Goal: Task Accomplishment & Management: Complete application form

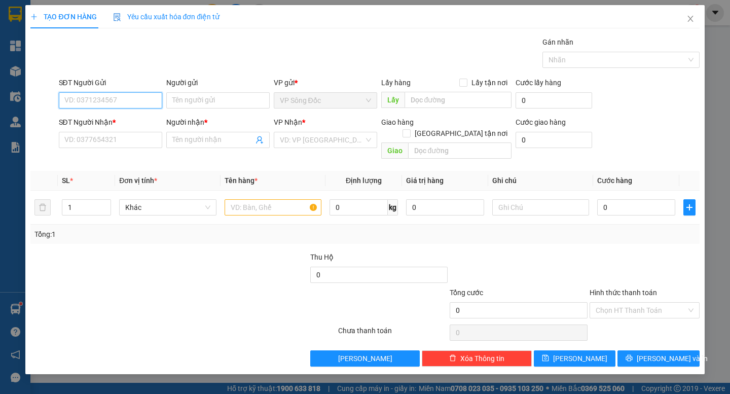
click at [145, 98] on input "SĐT Người Gửi" at bounding box center [110, 100] width 103 height 16
paste input "0878495015"
type input "0878495015"
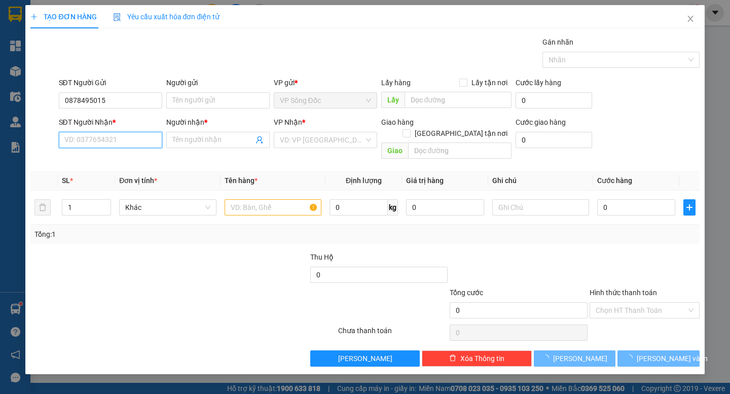
click at [130, 140] on input "SĐT Người Nhận *" at bounding box center [110, 140] width 103 height 16
paste input "0878495015"
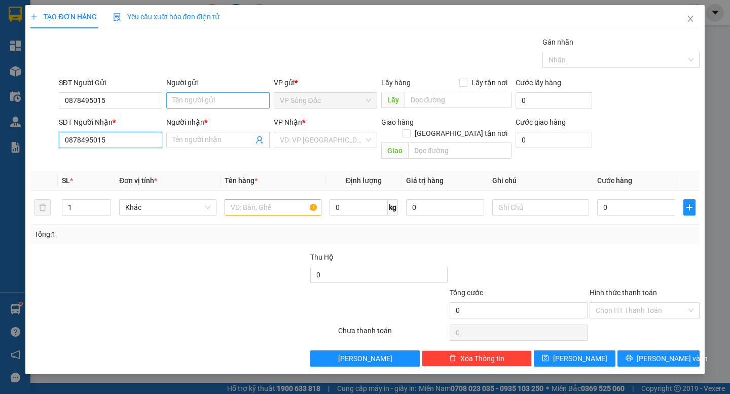
type input "0878495015"
click at [215, 95] on input "Người gửi" at bounding box center [217, 100] width 103 height 16
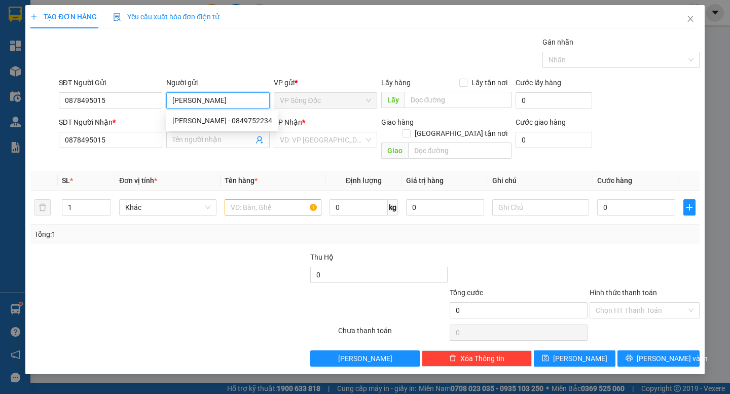
type input "[PERSON_NAME]"
click at [154, 251] on div at bounding box center [99, 268] width 140 height 35
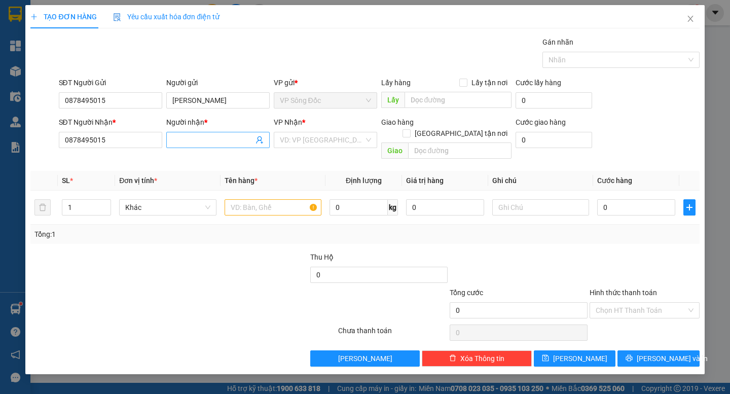
click at [204, 137] on input "Người nhận *" at bounding box center [212, 139] width 81 height 11
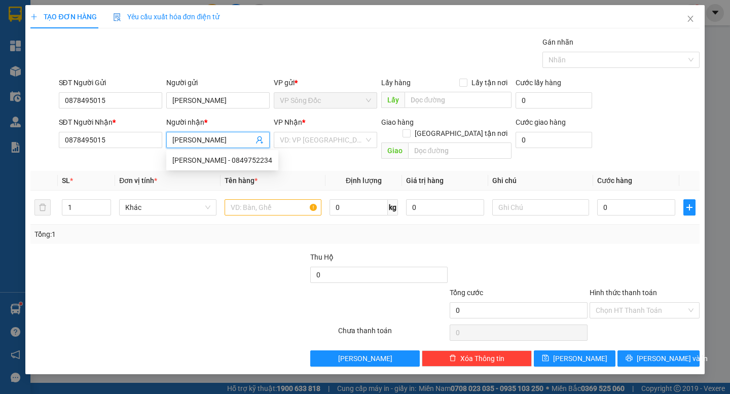
type input "[PERSON_NAME]"
drag, startPoint x: 176, startPoint y: 286, endPoint x: 192, endPoint y: 281, distance: 17.1
click at [176, 287] on div at bounding box center [127, 304] width 196 height 35
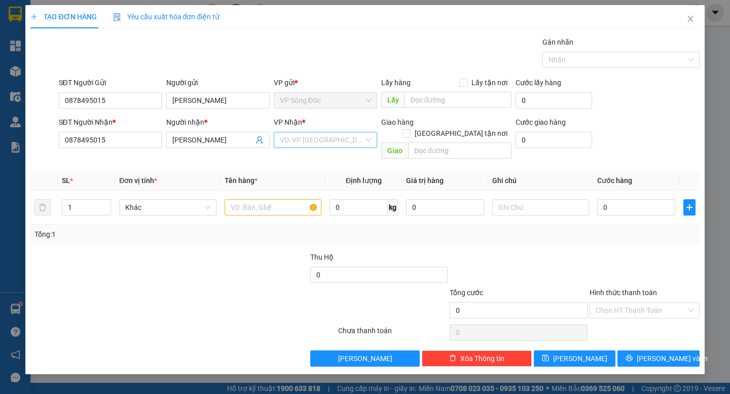
click at [343, 142] on input "search" at bounding box center [322, 139] width 84 height 15
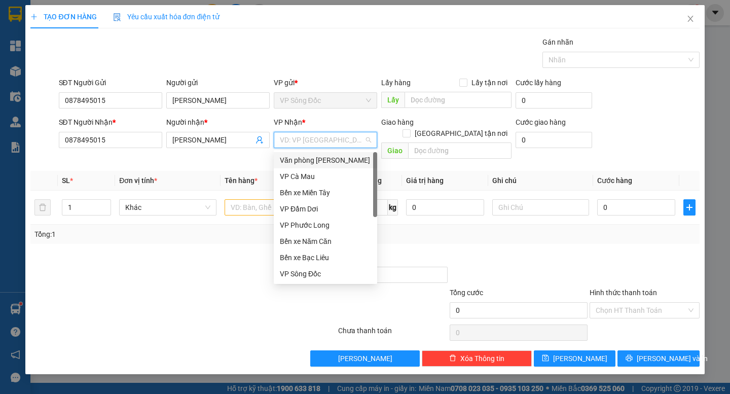
click at [335, 162] on div "Văn phòng [PERSON_NAME]" at bounding box center [325, 160] width 91 height 11
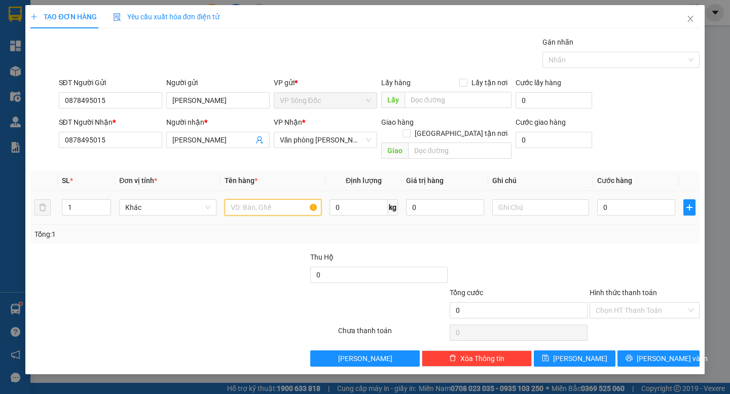
click at [298, 199] on input "text" at bounding box center [273, 207] width 97 height 16
type input "khách theo xe"
click at [516, 204] on input "text" at bounding box center [540, 207] width 97 height 16
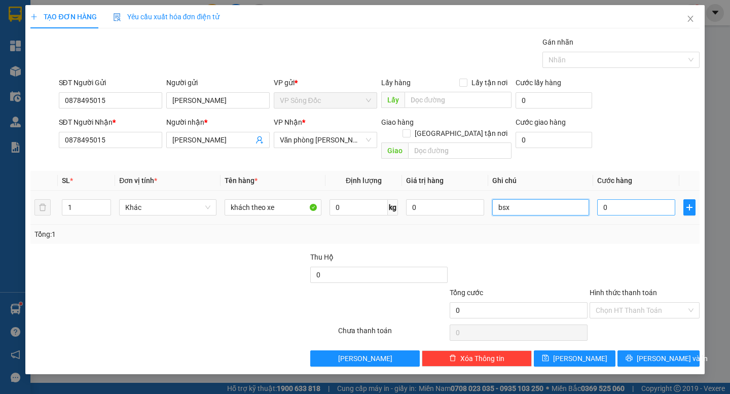
type input "bsx"
click at [613, 199] on input "0" at bounding box center [636, 207] width 78 height 16
type input "2"
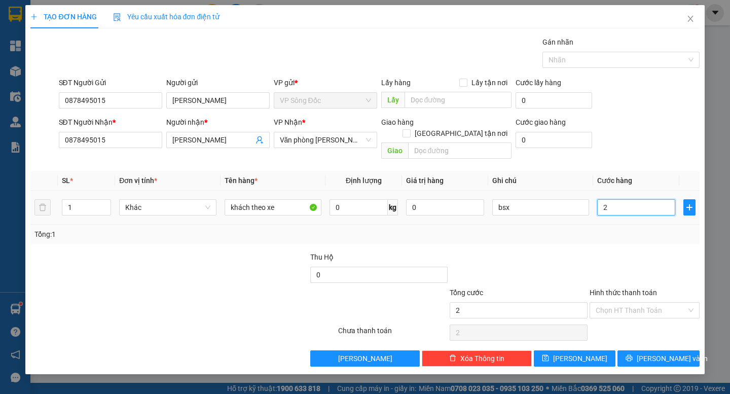
type input "25"
type input "250"
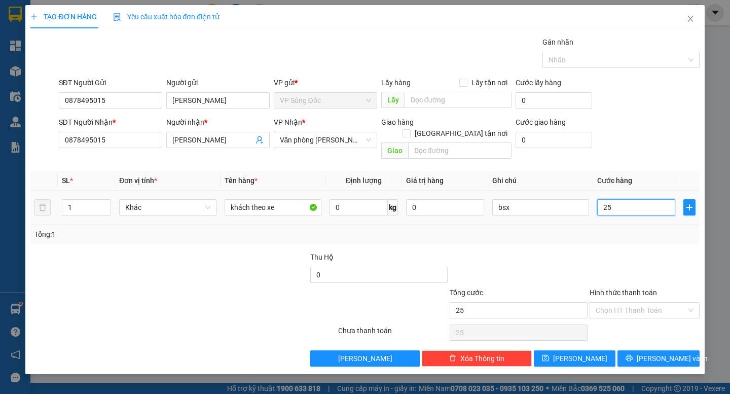
type input "250"
type input "250.000"
click at [627, 229] on div "Tổng: 1" at bounding box center [364, 234] width 660 height 11
click at [646, 303] on input "Hình thức thanh toán" at bounding box center [640, 310] width 91 height 15
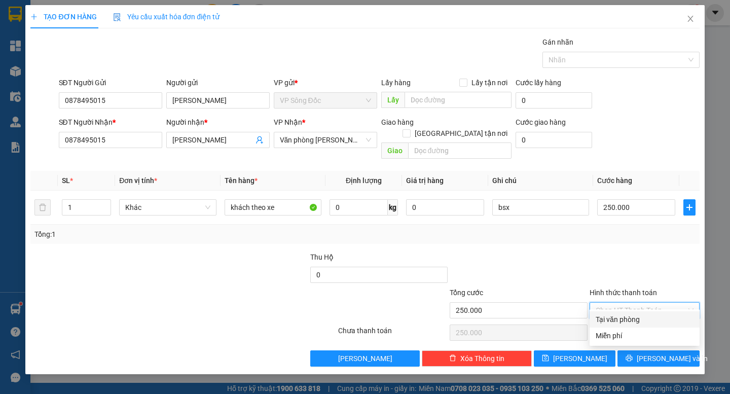
click at [628, 318] on div "Tại văn phòng" at bounding box center [644, 319] width 98 height 11
type input "0"
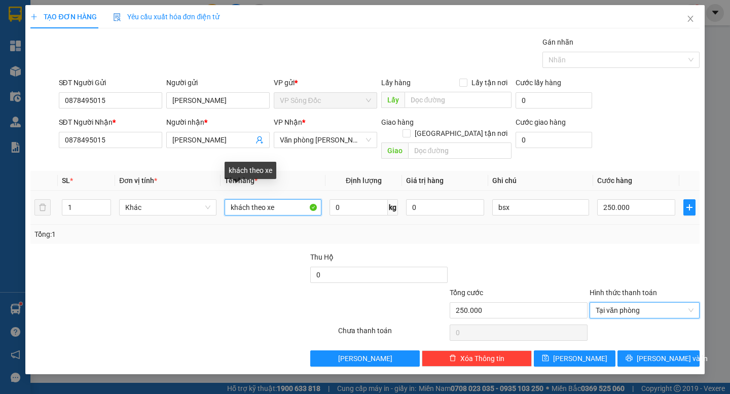
click at [275, 199] on input "khách theo xe" at bounding box center [273, 207] width 97 height 16
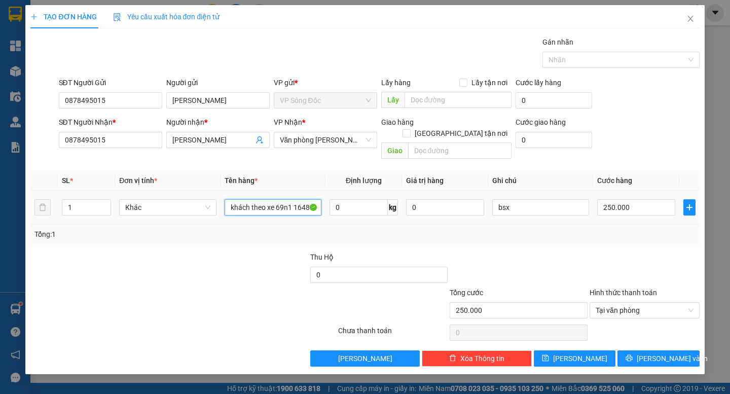
drag, startPoint x: 276, startPoint y: 196, endPoint x: 329, endPoint y: 199, distance: 52.8
click at [329, 199] on tr "1 Khác khách theo xe 69n1 16480 0 kg 0 bsx 250.000" at bounding box center [364, 208] width 668 height 34
type input "khách theo xe 69n1 16480"
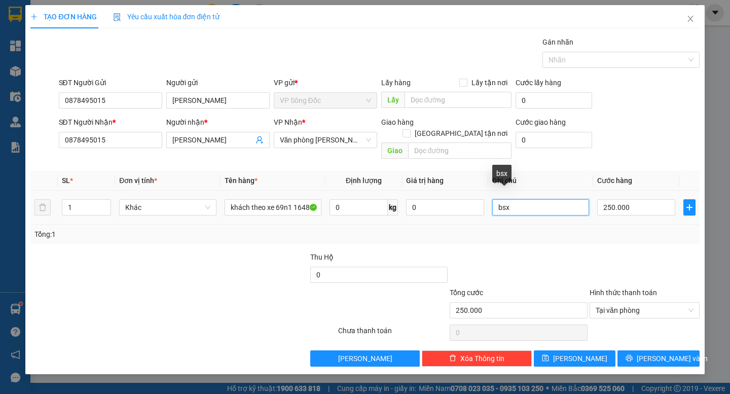
click at [526, 203] on input "bsx" at bounding box center [540, 207] width 97 height 16
paste input "69n1 16480"
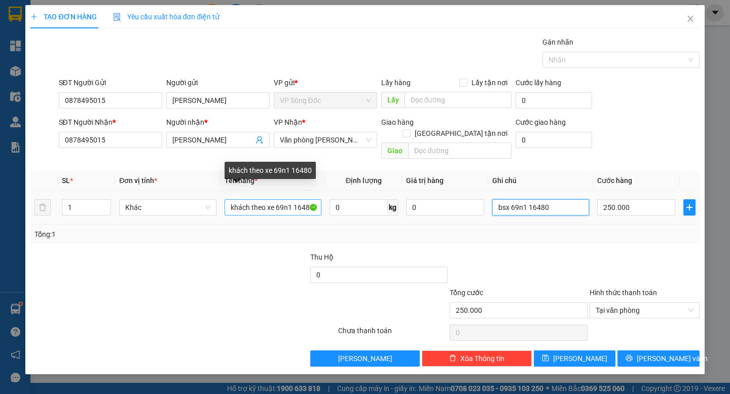
type input "bsx 69n1 16480"
drag, startPoint x: 274, startPoint y: 194, endPoint x: 312, endPoint y: 203, distance: 39.0
click at [312, 203] on input "khách theo xe 69n1 16480" at bounding box center [273, 207] width 97 height 16
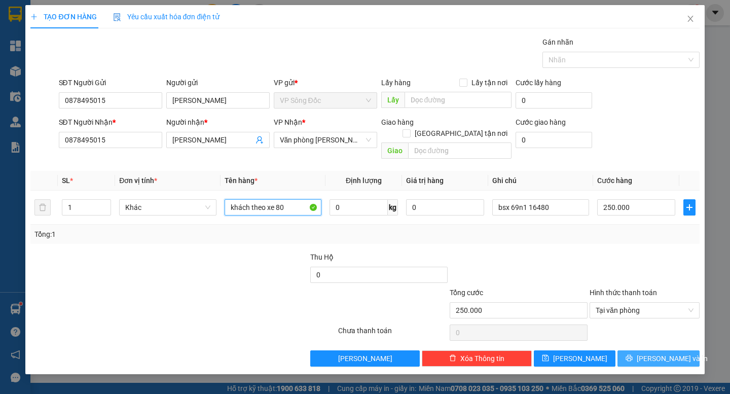
type input "khách theo xe 80"
click at [656, 353] on span "[PERSON_NAME] và In" at bounding box center [672, 358] width 71 height 11
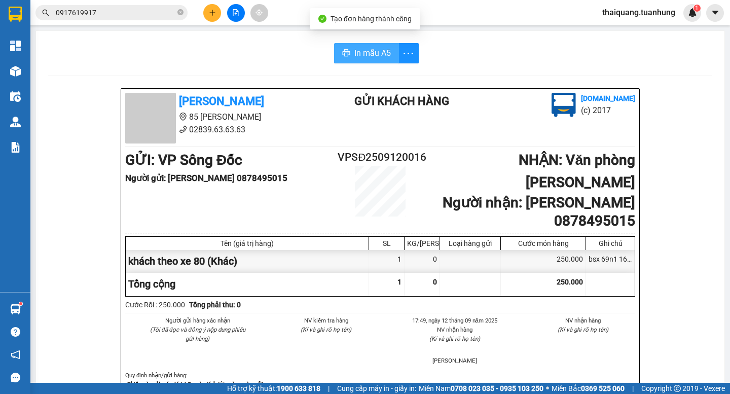
click at [393, 59] on button "In mẫu A5" at bounding box center [366, 53] width 65 height 20
click at [179, 11] on icon "close-circle" at bounding box center [180, 12] width 6 height 6
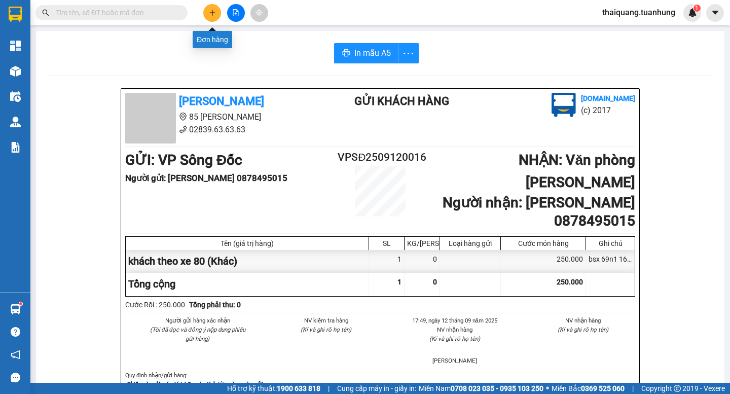
click at [211, 14] on icon "plus" at bounding box center [212, 12] width 7 height 7
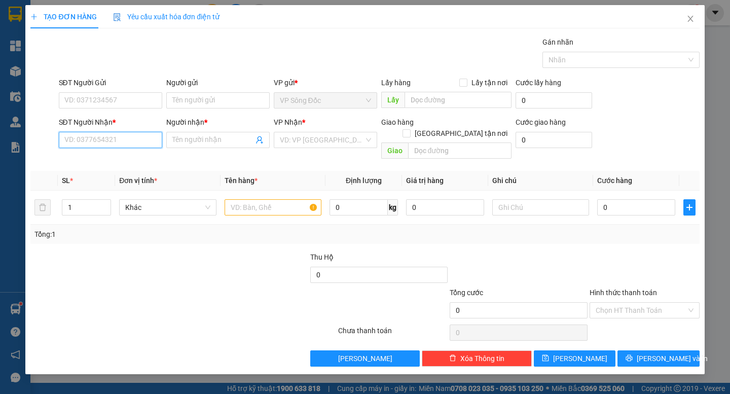
click at [126, 143] on input "SĐT Người Nhận *" at bounding box center [110, 140] width 103 height 16
drag, startPoint x: 127, startPoint y: 101, endPoint x: 128, endPoint y: 96, distance: 5.2
click at [127, 100] on input "SĐT Người Gửi" at bounding box center [110, 100] width 103 height 16
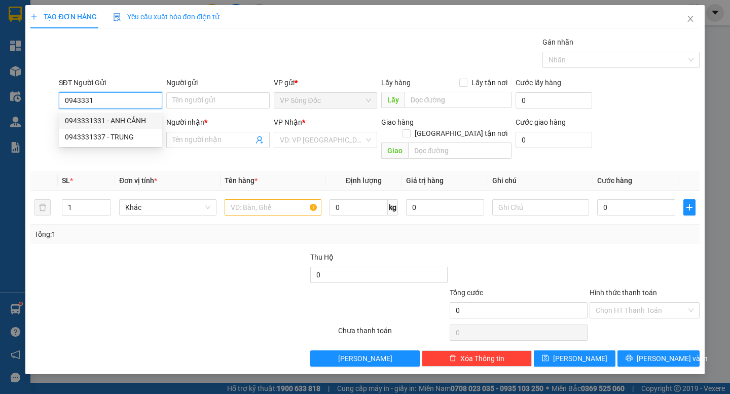
drag, startPoint x: 112, startPoint y: 101, endPoint x: 47, endPoint y: 111, distance: 65.7
click at [47, 111] on div "SĐT Người Gửi 0943331 Người gửi Tên người gửi VP gửi * VP Sông Đốc Lấy hàng Lấy…" at bounding box center [364, 94] width 670 height 35
type input "0943331"
drag, startPoint x: 158, startPoint y: 333, endPoint x: 158, endPoint y: 328, distance: 5.6
click at [158, 332] on div "Transit Pickup Surcharge Ids Transit Deliver Surcharge Ids Transit Deliver Surc…" at bounding box center [364, 201] width 668 height 330
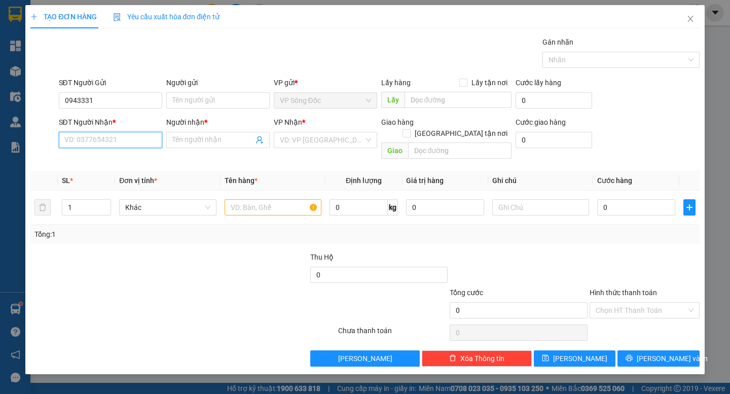
click at [131, 144] on input "SĐT Người Nhận *" at bounding box center [110, 140] width 103 height 16
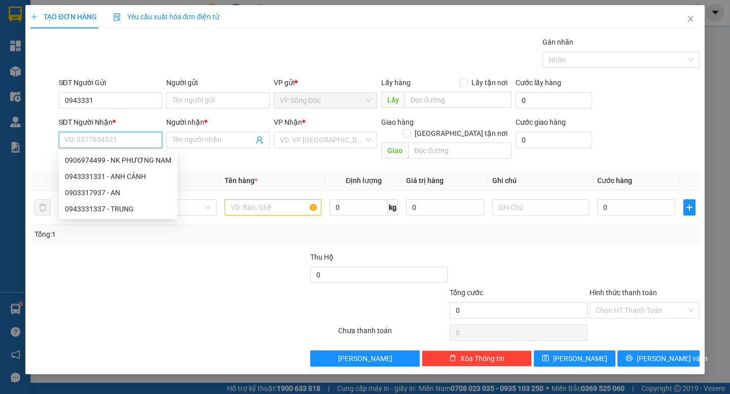
paste input "0943331"
click at [106, 157] on div "0943331331 - ANH CẢNH" at bounding box center [110, 160] width 91 height 11
type input "0943331331"
type input "ANH CẢNH"
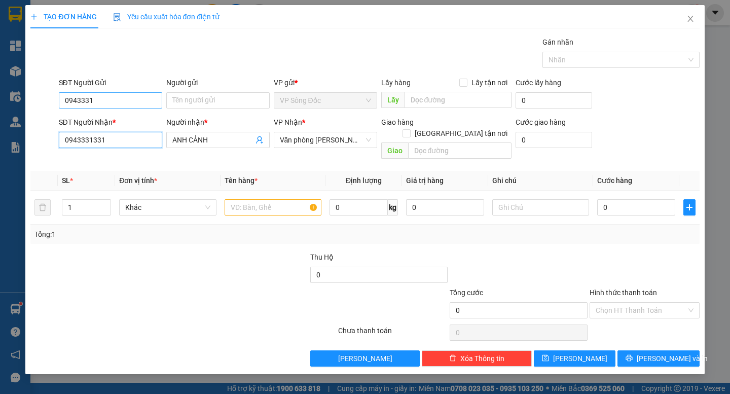
type input "0943331331"
click at [95, 97] on input "0943331" at bounding box center [110, 100] width 103 height 16
drag, startPoint x: 95, startPoint y: 97, endPoint x: 28, endPoint y: 110, distance: 68.3
click at [28, 110] on div "TẠO ĐƠN HÀNG Yêu cầu xuất hóa đơn điện tử Transit Pickup Surcharge Ids Transit …" at bounding box center [364, 189] width 679 height 369
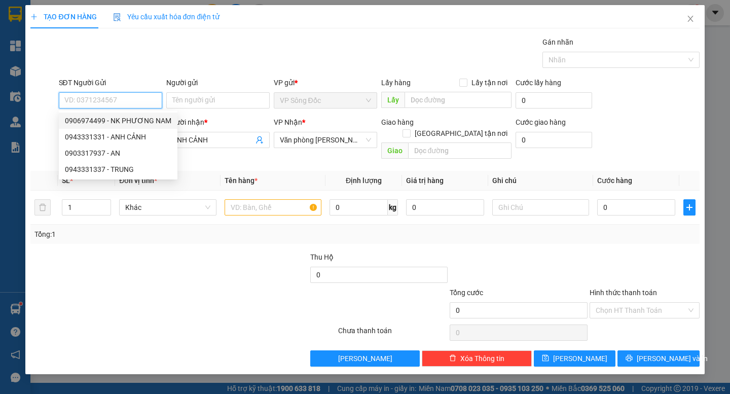
click at [144, 121] on div "0906974499 - NK PHƯƠNG NAM" at bounding box center [118, 120] width 106 height 11
type input "0906974499"
type input "NK PHƯƠNG NAM"
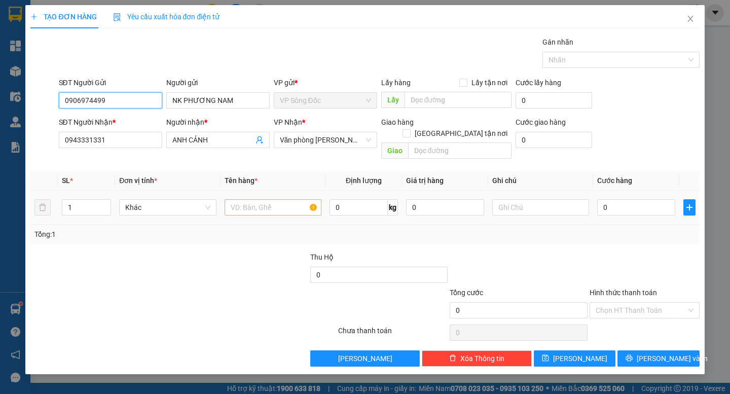
type input "0906974499"
click at [265, 201] on input "text" at bounding box center [273, 207] width 97 height 16
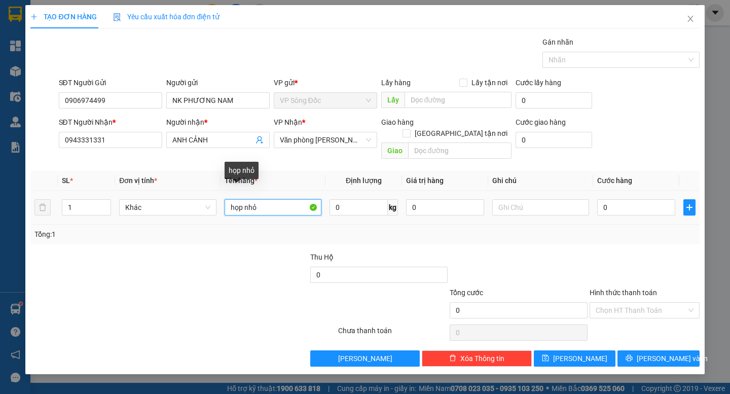
click at [238, 199] on input "họp nhỏ" at bounding box center [273, 207] width 97 height 16
type input "hộp nhỏ"
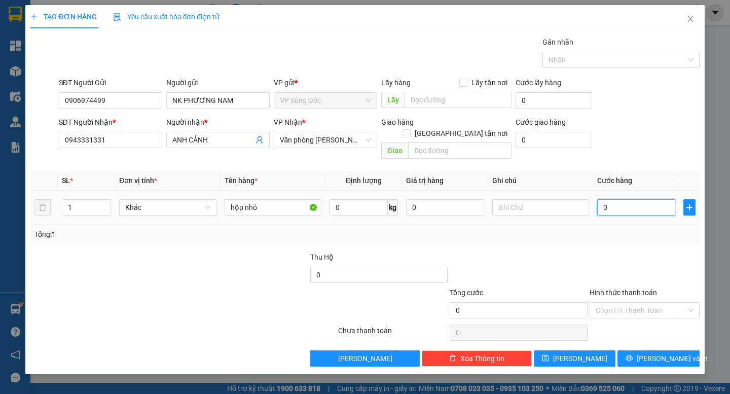
click at [646, 200] on input "0" at bounding box center [636, 207] width 78 height 16
type input "3"
type input "30"
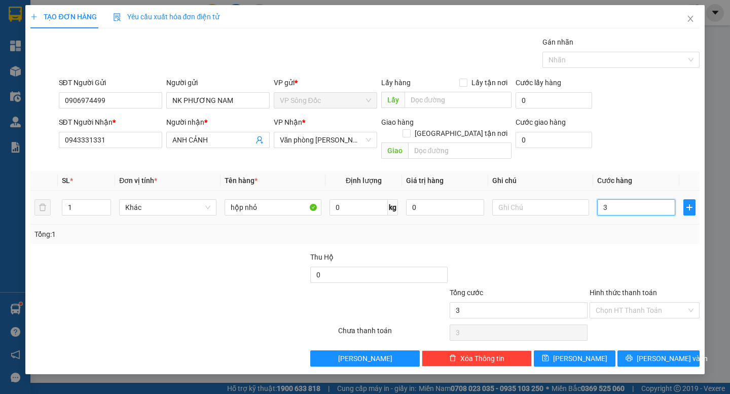
type input "30"
type input "30.000"
click at [634, 236] on div "Transit Pickup Surcharge Ids Transit Deliver Surcharge Ids Transit Deliver Surc…" at bounding box center [364, 201] width 668 height 330
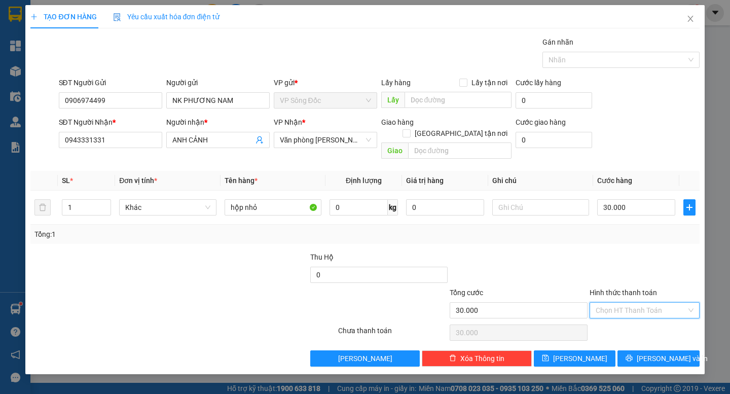
click at [641, 303] on input "Hình thức thanh toán" at bounding box center [640, 310] width 91 height 15
click at [637, 315] on div "Tại văn phòng" at bounding box center [644, 319] width 98 height 11
type input "0"
click at [673, 355] on div "TẠO ĐƠN HÀNG Yêu cầu xuất hóa đơn điện tử Transit Pickup Surcharge Ids Transit …" at bounding box center [364, 189] width 679 height 369
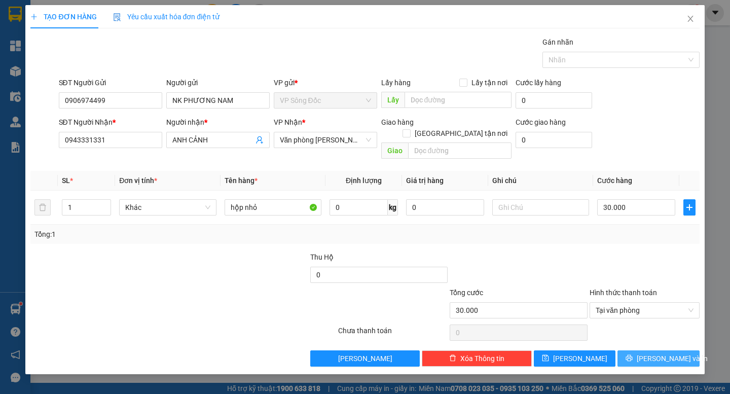
click at [652, 353] on span "[PERSON_NAME] và In" at bounding box center [672, 358] width 71 height 11
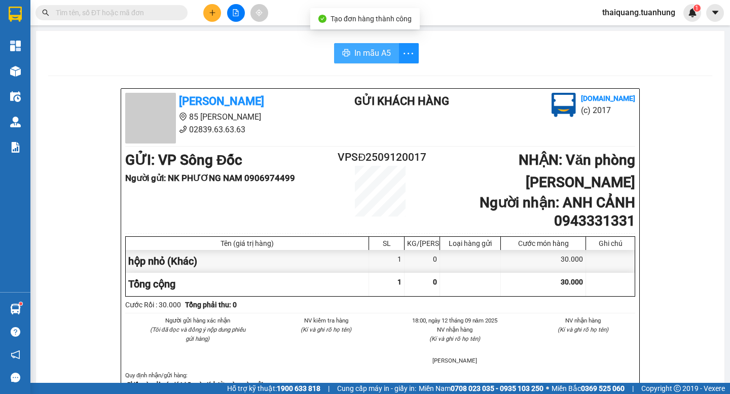
click at [360, 61] on button "In mẫu A5" at bounding box center [366, 53] width 65 height 20
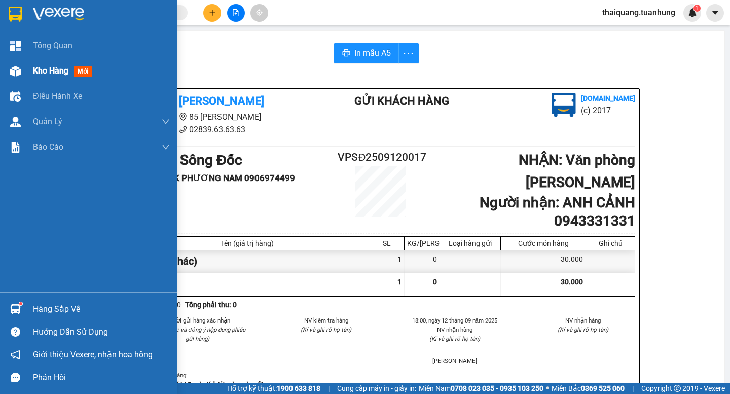
click at [15, 67] on img at bounding box center [15, 71] width 11 height 11
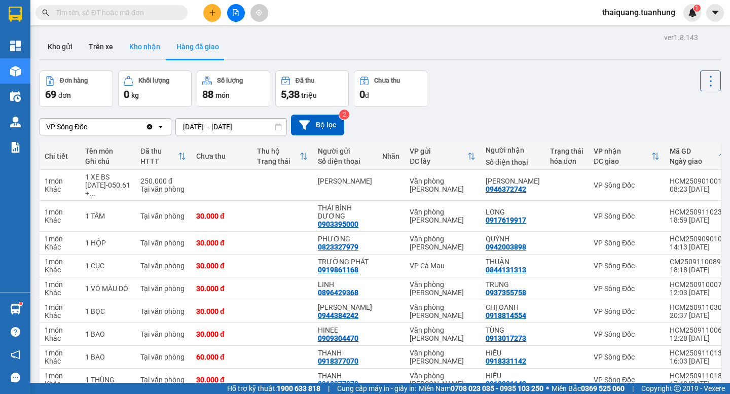
click at [139, 48] on button "Kho nhận" at bounding box center [144, 46] width 47 height 24
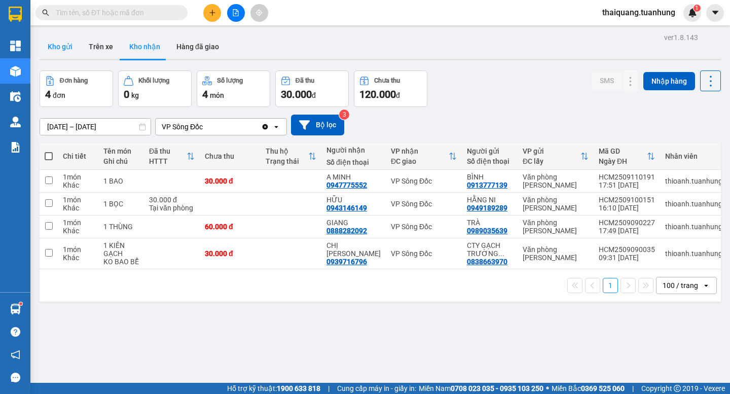
click at [67, 45] on button "Kho gửi" at bounding box center [60, 46] width 41 height 24
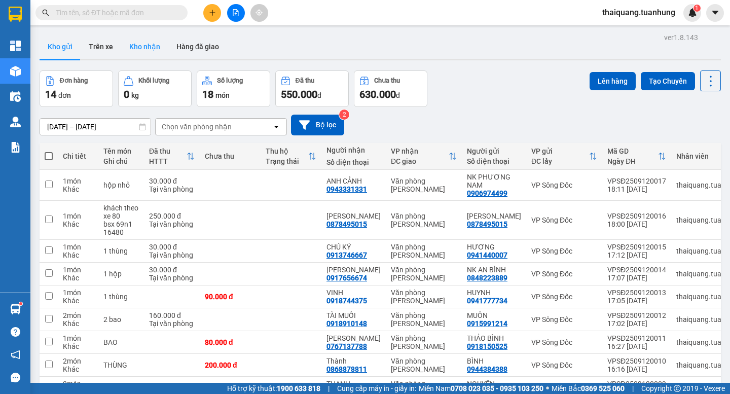
click at [146, 51] on button "Kho nhận" at bounding box center [144, 46] width 47 height 24
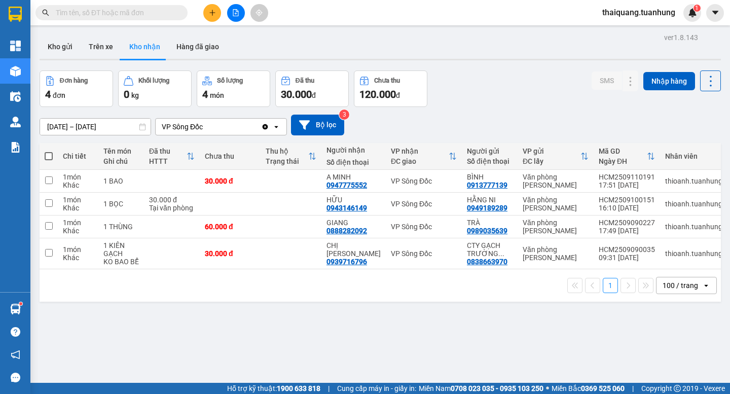
click at [143, 45] on button "Kho nhận" at bounding box center [144, 46] width 47 height 24
click at [53, 46] on button "Kho gửi" at bounding box center [60, 46] width 41 height 24
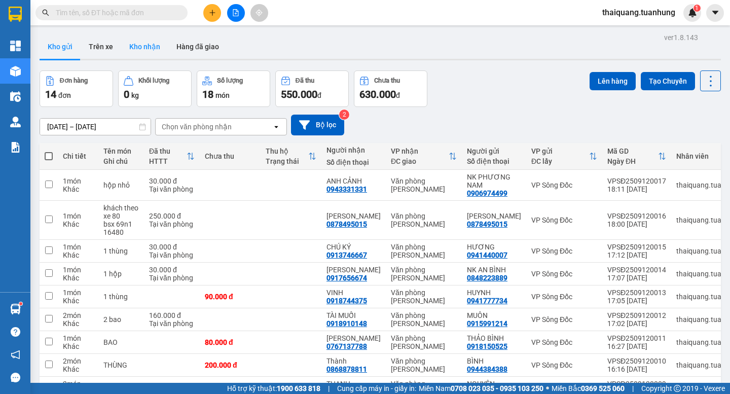
click at [145, 40] on button "Kho nhận" at bounding box center [144, 46] width 47 height 24
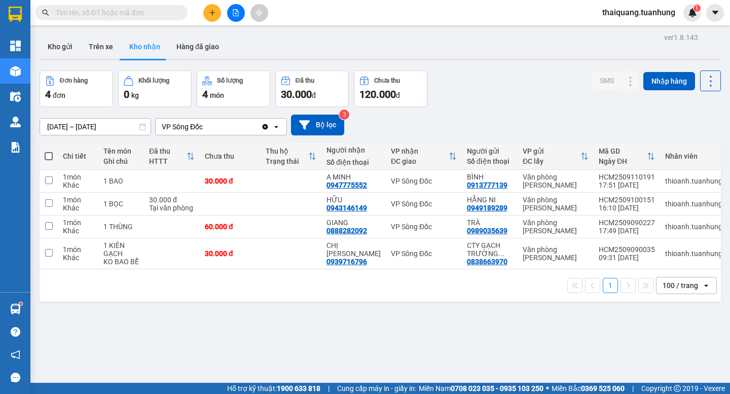
click at [139, 42] on button "Kho nhận" at bounding box center [144, 46] width 47 height 24
click at [62, 44] on button "Kho gửi" at bounding box center [60, 46] width 41 height 24
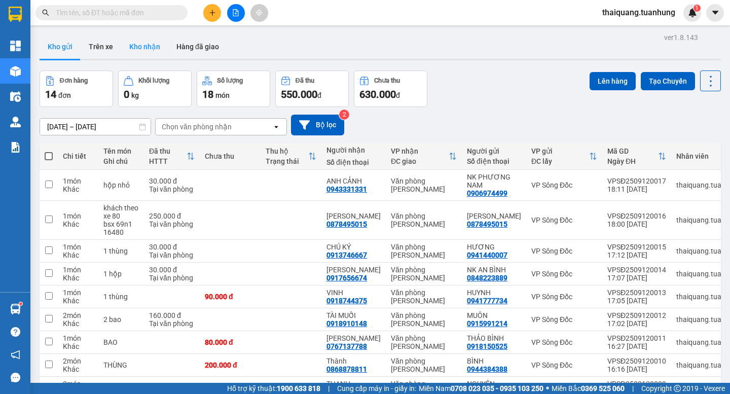
click at [147, 50] on button "Kho nhận" at bounding box center [144, 46] width 47 height 24
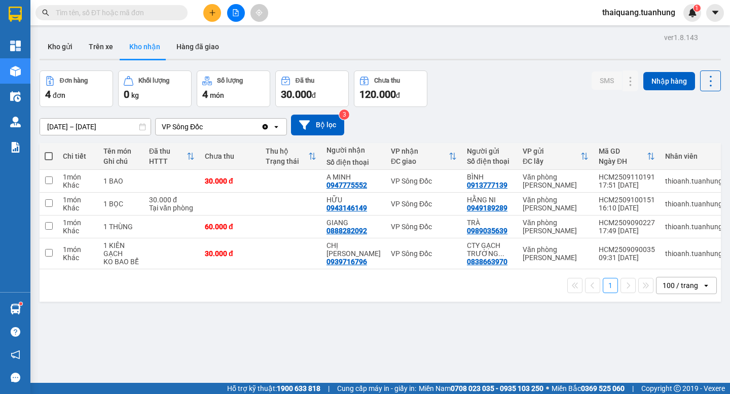
click at [213, 16] on icon "plus" at bounding box center [212, 12] width 7 height 7
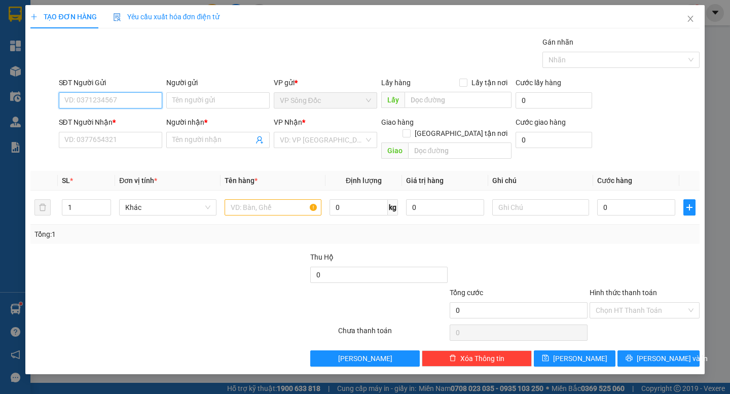
click at [127, 98] on input "SĐT Người Gửi" at bounding box center [110, 100] width 103 height 16
click at [107, 119] on div "0834177868 - [PERSON_NAME]" at bounding box center [115, 120] width 100 height 11
type input "0834177868"
type input "THANH"
drag, startPoint x: 115, startPoint y: 102, endPoint x: 31, endPoint y: 116, distance: 84.7
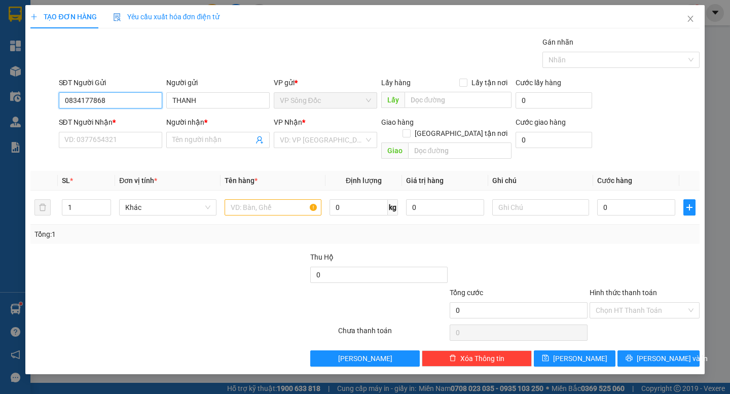
click at [31, 116] on form "SĐT Người Gửi 0834177868 Người gửi THANH VP gửi * VP Sông Đốc Lấy hàng Lấy tận …" at bounding box center [364, 120] width 668 height 86
type input "0834177868"
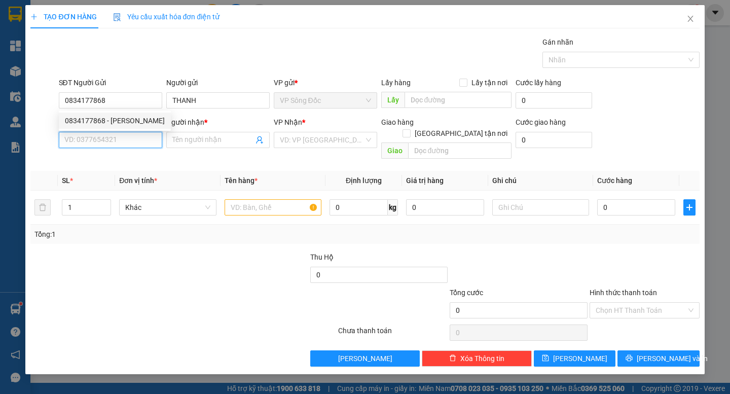
click at [96, 134] on input "SĐT Người Nhận *" at bounding box center [110, 140] width 103 height 16
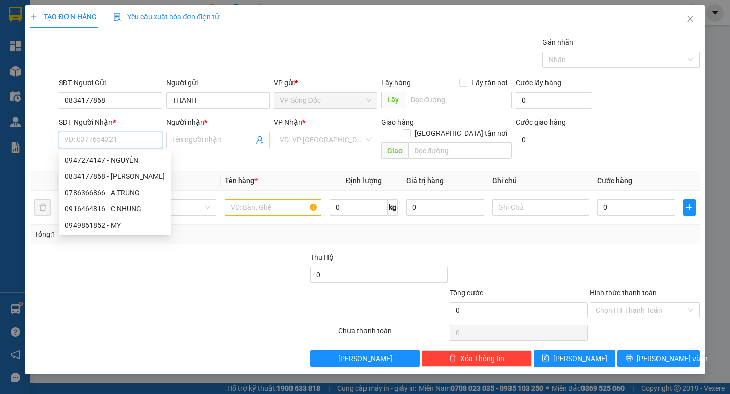
paste input "0834177868"
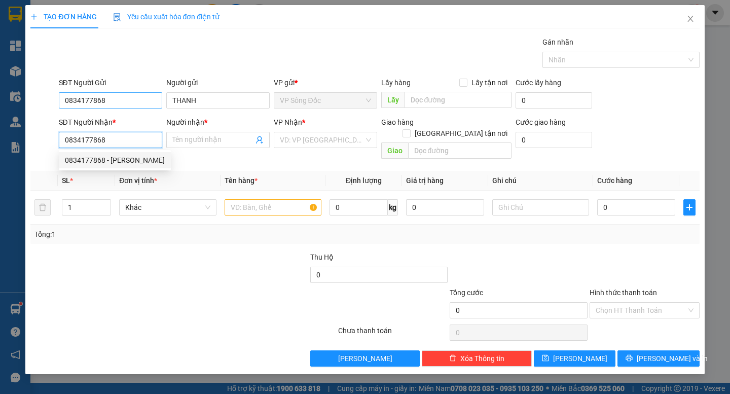
type input "0834177868"
drag, startPoint x: 123, startPoint y: 104, endPoint x: 0, endPoint y: 126, distance: 124.6
click at [0, 126] on div "TẠO ĐƠN HÀNG Yêu cầu xuất hóa đơn điện tử Transit Pickup Surcharge Ids Transit …" at bounding box center [365, 197] width 730 height 394
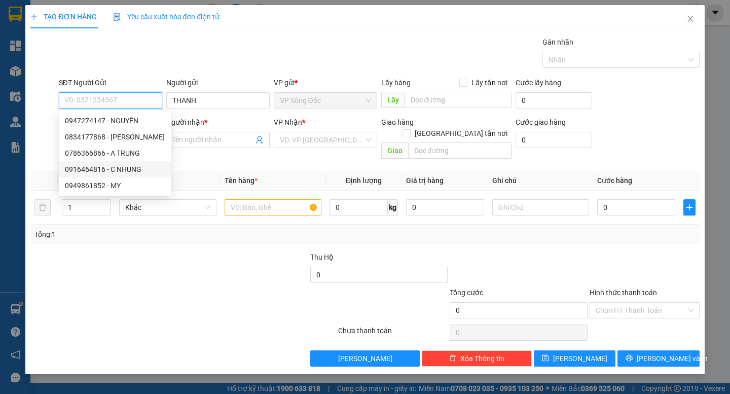
click at [135, 170] on div "0916464816 - C NHUNG" at bounding box center [115, 169] width 100 height 11
type input "0916464816"
type input "C NHUNG"
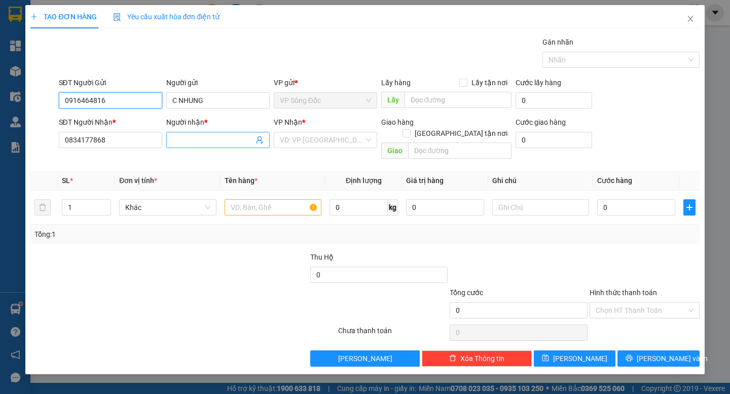
type input "0916464816"
click at [212, 142] on input "Người nhận *" at bounding box center [212, 139] width 81 height 11
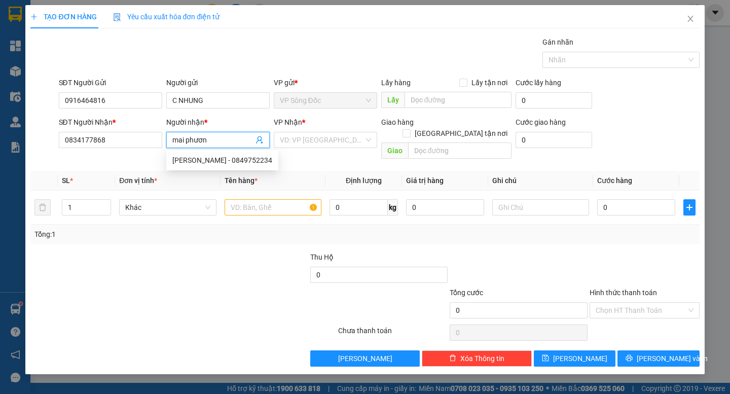
type input "[PERSON_NAME]"
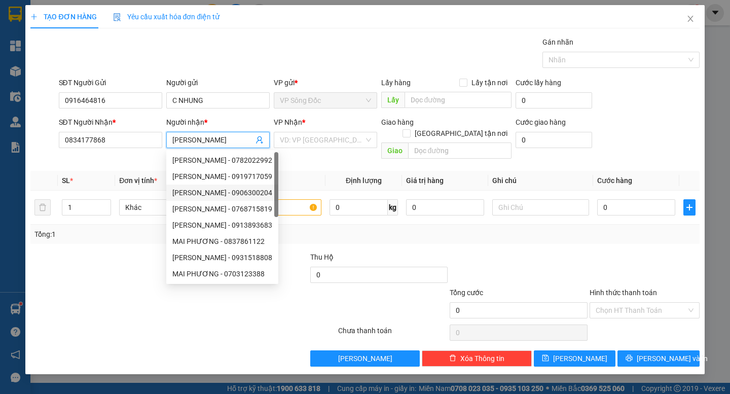
click at [272, 195] on div "[PERSON_NAME] - 0906300204" at bounding box center [222, 192] width 100 height 11
type input "0906300204"
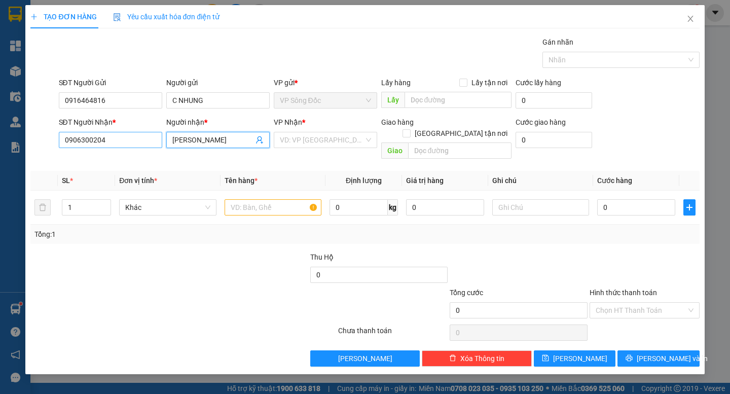
type input "[PERSON_NAME]"
drag, startPoint x: 117, startPoint y: 144, endPoint x: 24, endPoint y: 144, distance: 92.7
click at [26, 144] on div "TẠO ĐƠN HÀNG Yêu cầu xuất hóa đơn điện tử Transit Pickup Surcharge Ids Transit …" at bounding box center [364, 189] width 679 height 369
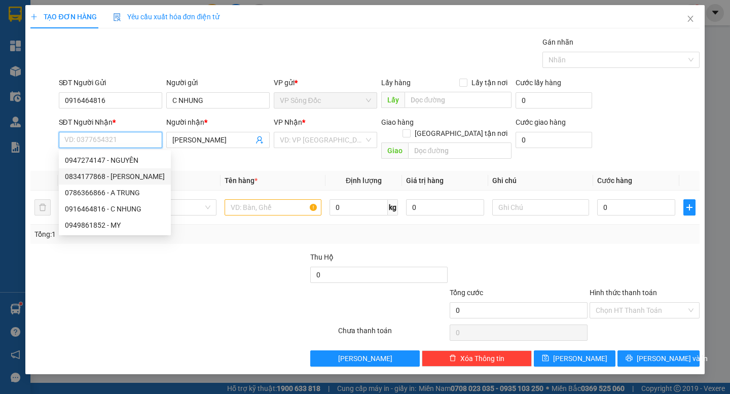
click at [117, 177] on div "0834177868 - [PERSON_NAME]" at bounding box center [115, 176] width 100 height 11
type input "0834177868"
type input "THANH"
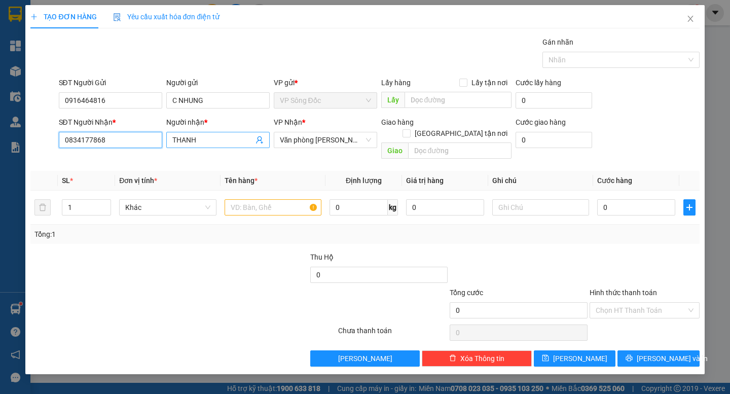
type input "0834177868"
drag, startPoint x: 202, startPoint y: 136, endPoint x: 154, endPoint y: 151, distance: 50.3
click at [154, 151] on div "SĐT Người Nhận * 0834177868 Người nhận * THANH THANH VP Nhận * Văn phòng [PERSO…" at bounding box center [379, 140] width 645 height 47
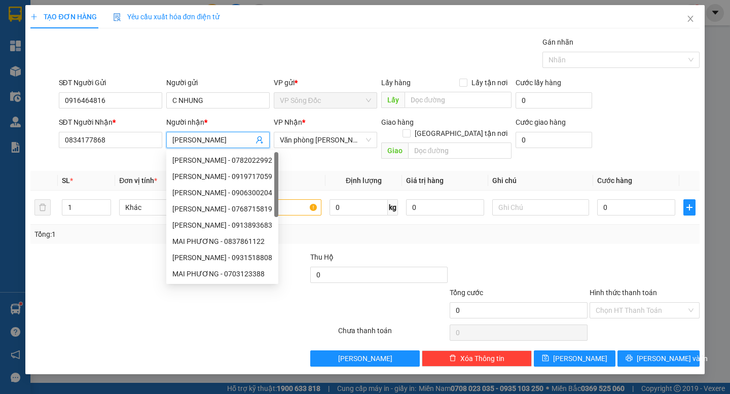
type input "[PERSON_NAME]"
click at [106, 251] on div at bounding box center [99, 268] width 140 height 35
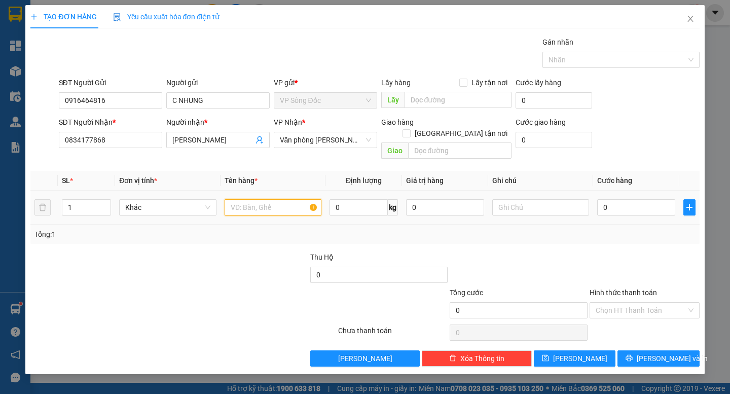
click at [260, 200] on input "text" at bounding box center [273, 207] width 97 height 16
type input "thùng"
click at [618, 199] on input "0" at bounding box center [636, 207] width 78 height 16
type input "3"
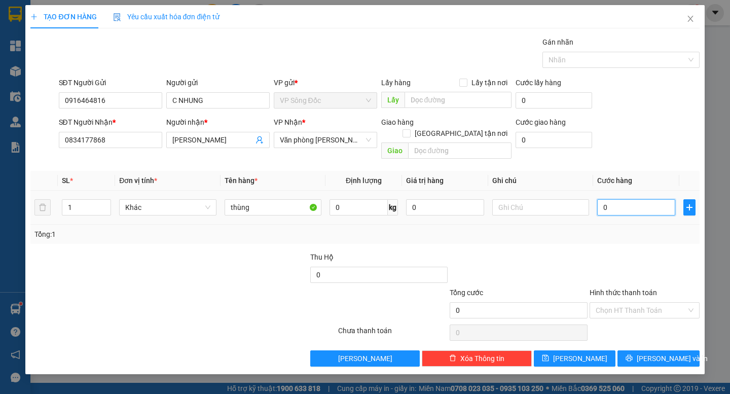
type input "3"
type input "30"
type input "30.000"
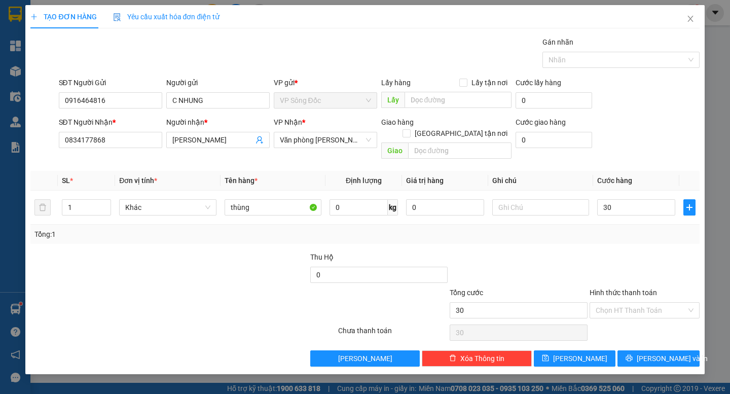
type input "30.000"
click at [615, 251] on div at bounding box center [644, 268] width 112 height 35
click at [658, 353] on span "[PERSON_NAME] và In" at bounding box center [672, 358] width 71 height 11
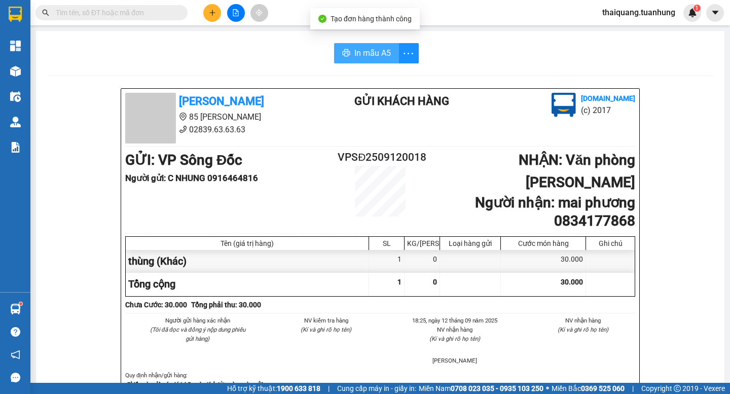
click at [364, 55] on span "In mẫu A5" at bounding box center [372, 53] width 36 height 13
click at [219, 17] on button at bounding box center [212, 13] width 18 height 18
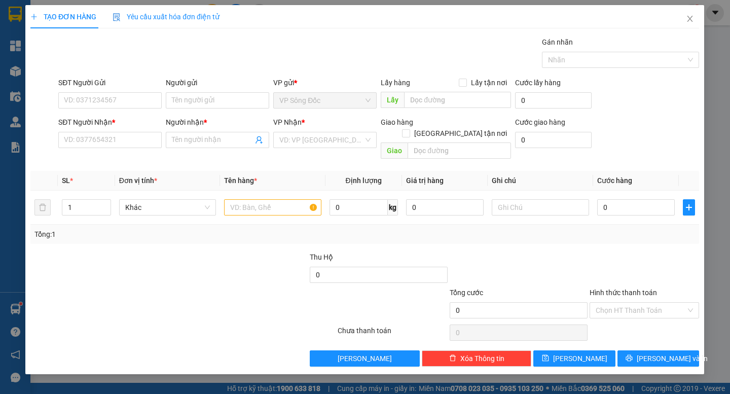
click at [216, 14] on span "Yêu cầu xuất hóa đơn điện tử" at bounding box center [166, 17] width 107 height 8
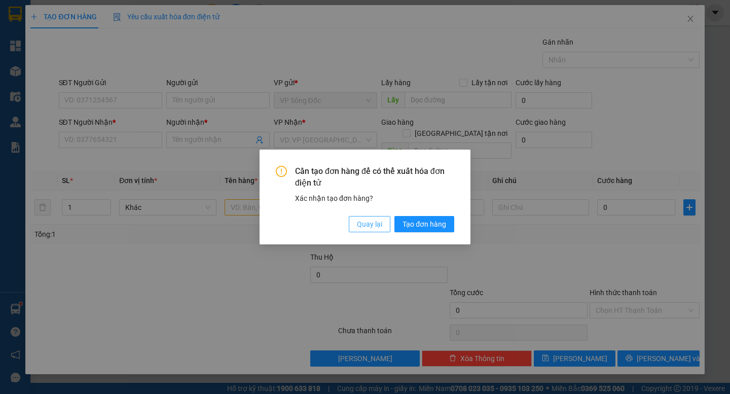
click at [373, 225] on span "Quay lại" at bounding box center [369, 223] width 25 height 11
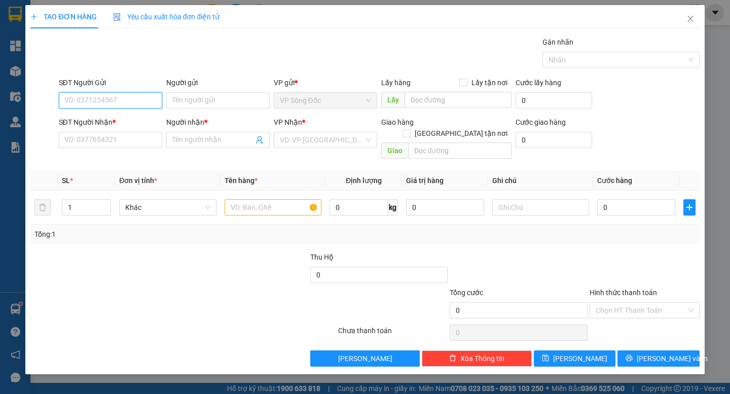
click at [128, 100] on input "SĐT Người Gửi" at bounding box center [110, 100] width 103 height 16
click at [86, 101] on input "SĐT Người Gửi" at bounding box center [110, 100] width 103 height 16
type input "0865384068"
click at [128, 124] on div "0865384068 - NK HOÀN MỸ SĐ" at bounding box center [114, 120] width 99 height 11
type input "NK HOÀN MỸ SĐ"
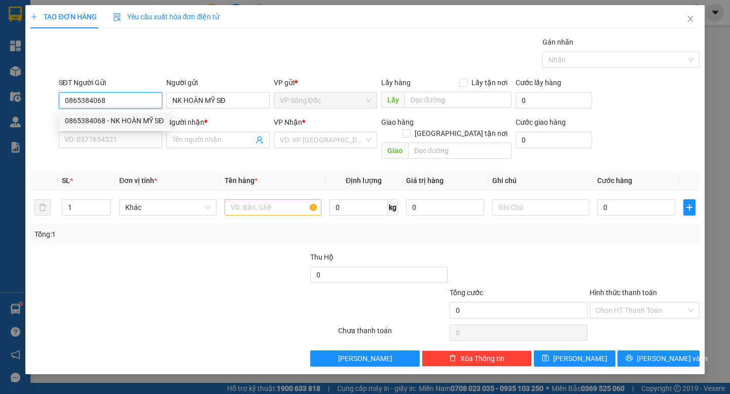
type input "0865384068"
click at [117, 148] on div "SĐT Người Nhận * VD: 0377654321" at bounding box center [110, 134] width 103 height 35
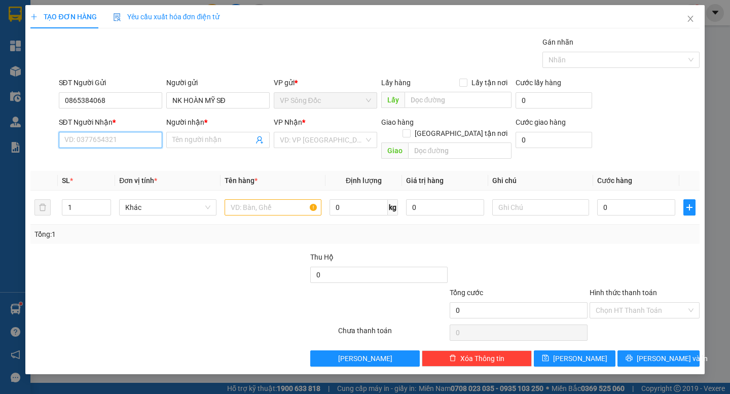
click at [127, 145] on input "SĐT Người Nhận *" at bounding box center [110, 140] width 103 height 16
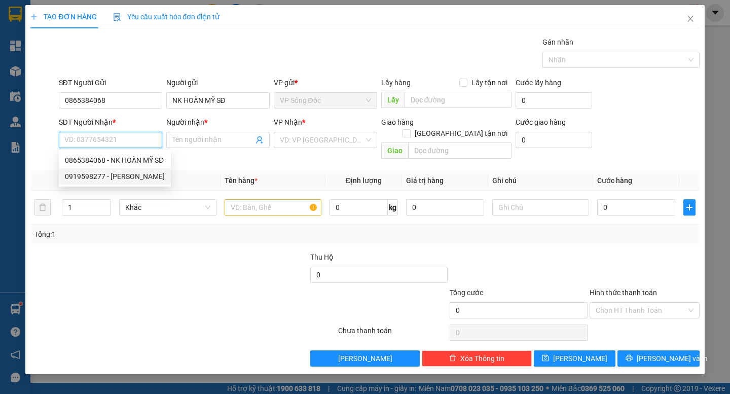
click at [125, 175] on div "0919598277 - [PERSON_NAME]" at bounding box center [115, 176] width 100 height 11
type input "0919598277"
type input "[PERSON_NAME]"
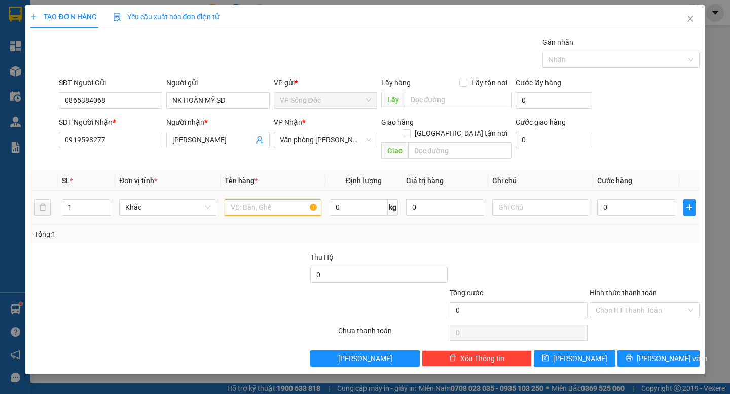
click at [250, 199] on input "text" at bounding box center [273, 207] width 97 height 16
click at [251, 199] on input "text" at bounding box center [273, 207] width 97 height 16
type input "hộp nhỏ"
click at [628, 204] on div "0" at bounding box center [636, 207] width 78 height 20
click at [624, 199] on input "0" at bounding box center [636, 207] width 78 height 16
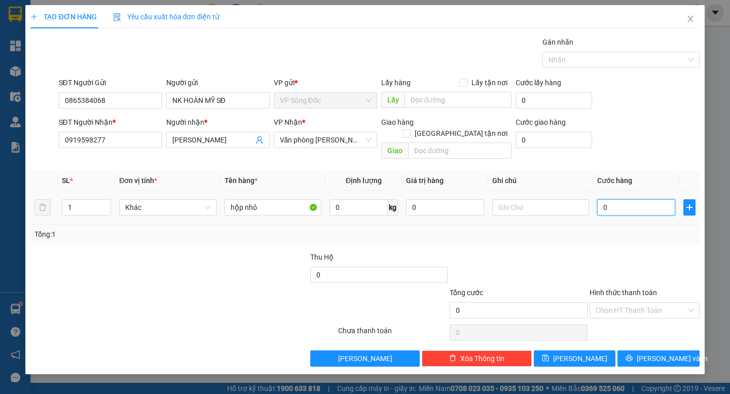
type input "3"
type input "30"
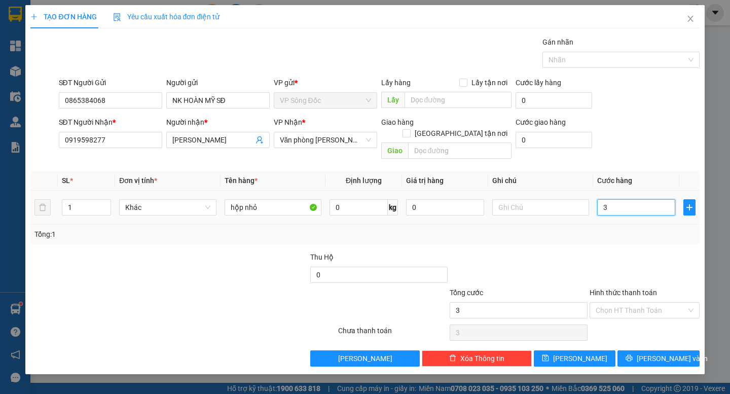
type input "30"
type input "30.000"
click at [629, 251] on div at bounding box center [644, 268] width 112 height 35
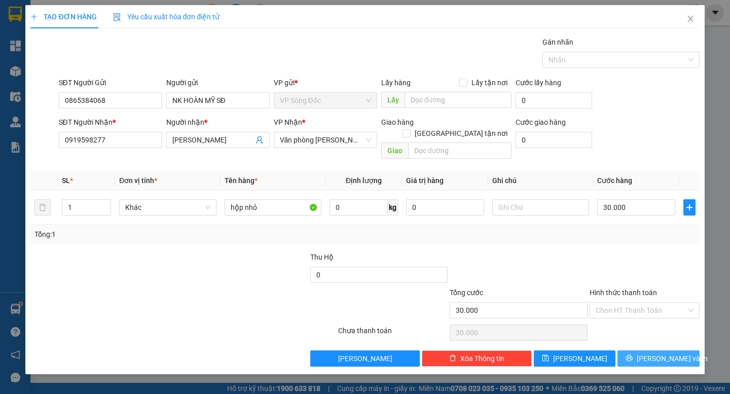
click at [661, 353] on span "[PERSON_NAME] và In" at bounding box center [672, 358] width 71 height 11
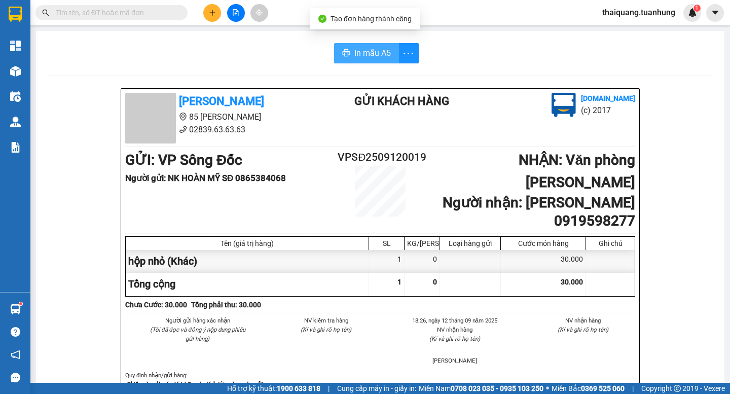
click at [376, 50] on span "In mẫu A5" at bounding box center [372, 53] width 36 height 13
click at [213, 12] on icon "plus" at bounding box center [212, 12] width 7 height 7
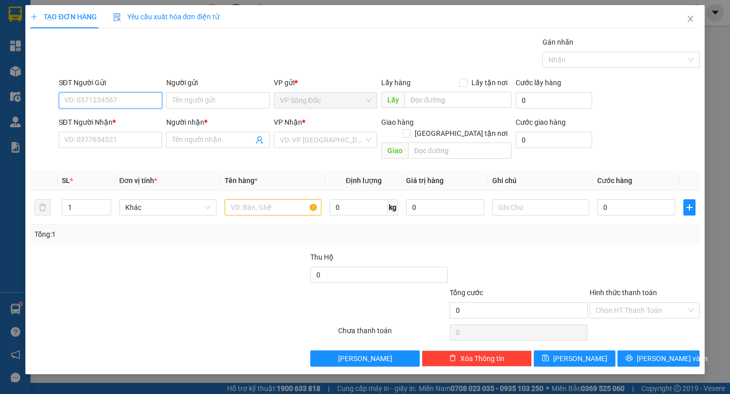
click at [130, 104] on input "SĐT Người Gửi" at bounding box center [110, 100] width 103 height 16
click at [123, 102] on input "SĐT Người Gửi" at bounding box center [110, 100] width 103 height 16
paste input "0976053977"
type input "0976053977"
click at [122, 135] on input "SĐT Người Nhận *" at bounding box center [110, 140] width 103 height 16
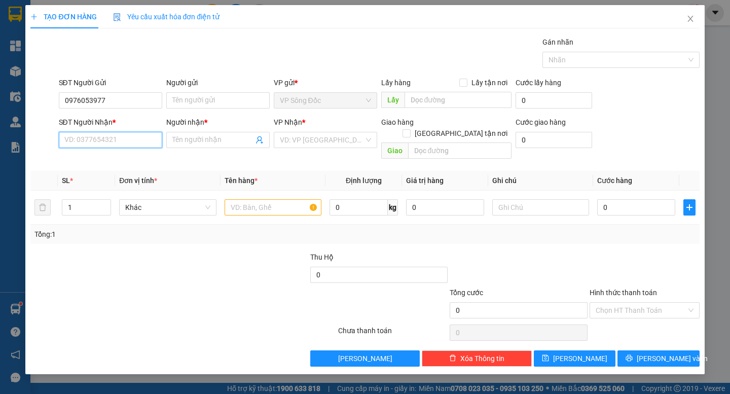
paste input "0976053977"
type input "0976053977"
click at [206, 101] on input "Người gửi" at bounding box center [217, 100] width 103 height 16
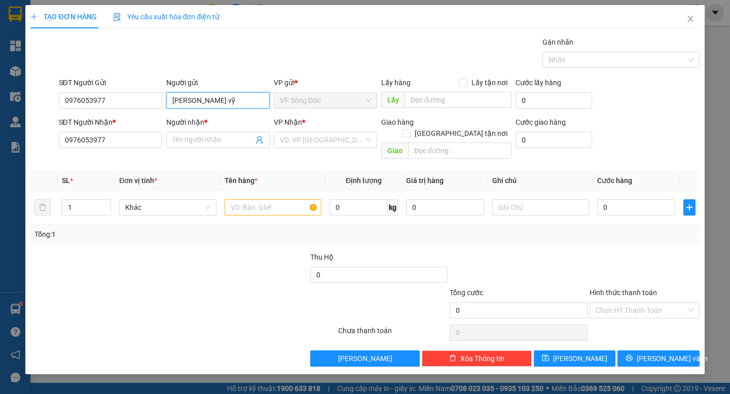
type input "[PERSON_NAME] vỹ"
click at [116, 274] on div at bounding box center [99, 268] width 140 height 35
click at [199, 140] on input "Người nhận *" at bounding box center [212, 139] width 81 height 11
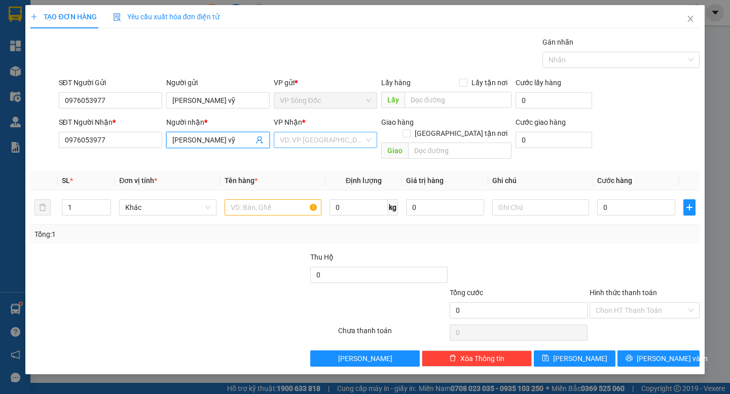
type input "[PERSON_NAME] vỹ"
click at [318, 140] on input "search" at bounding box center [322, 139] width 84 height 15
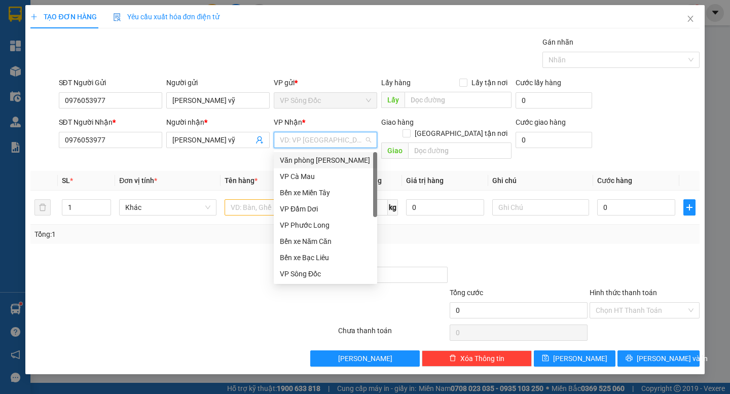
click at [330, 160] on div "Văn phòng [PERSON_NAME]" at bounding box center [325, 160] width 91 height 11
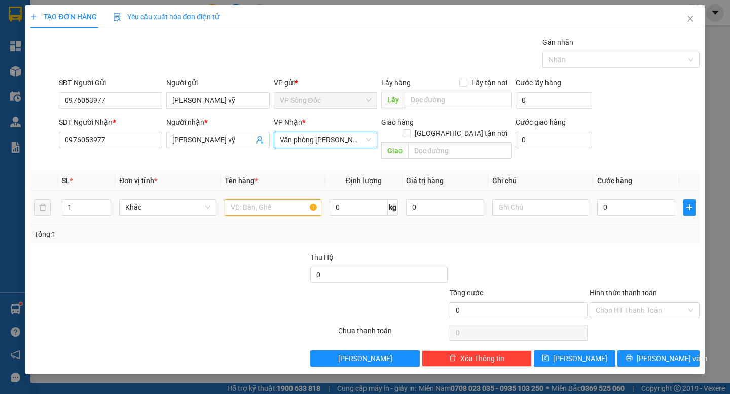
click at [253, 201] on input "text" at bounding box center [273, 207] width 97 height 16
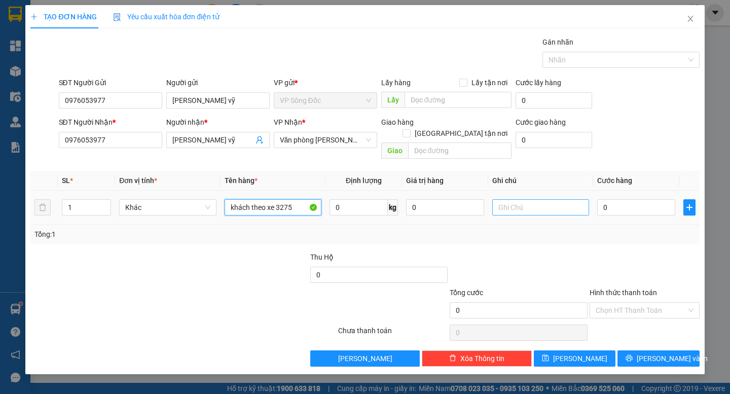
type input "khách theo xe 3275"
click at [527, 199] on input "text" at bounding box center [540, 207] width 97 height 16
type input "bsx"
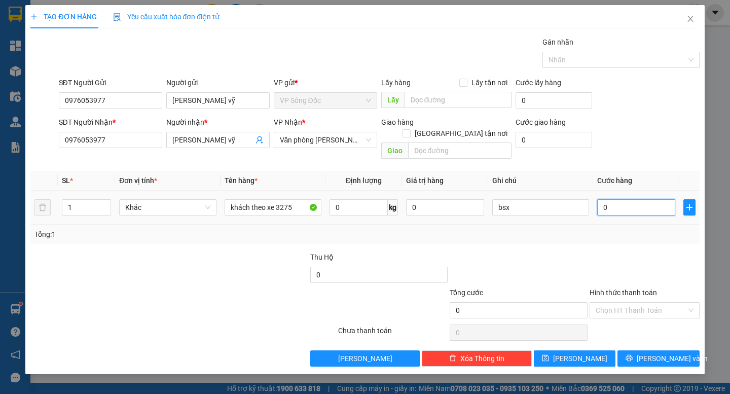
click at [617, 199] on input "0" at bounding box center [636, 207] width 78 height 16
type input "2"
type input "25"
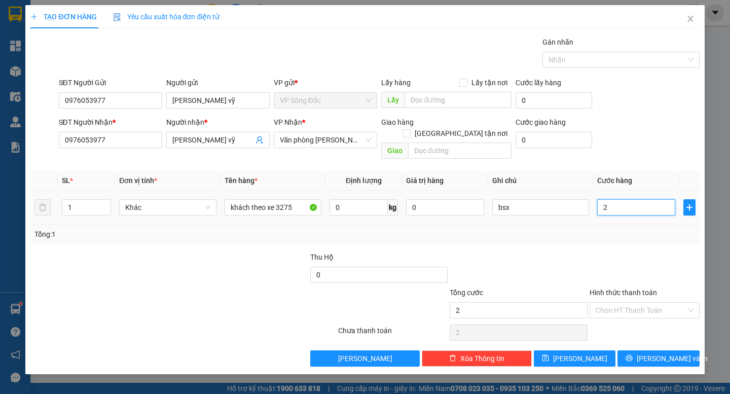
type input "25"
type input "250"
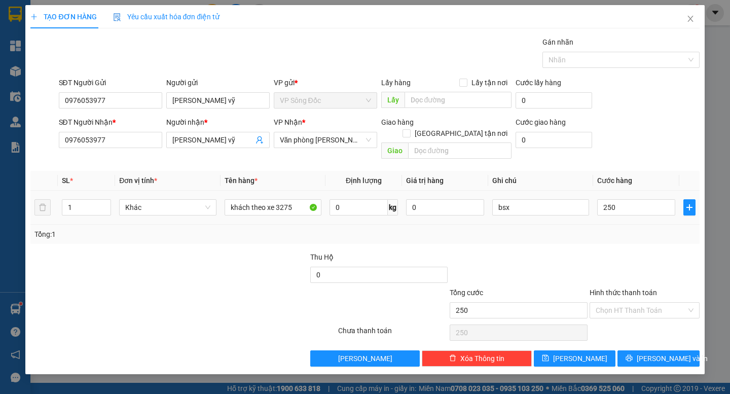
type input "250.000"
click at [619, 236] on div "Transit Pickup Surcharge Ids Transit Deliver Surcharge Ids Transit Deliver Surc…" at bounding box center [364, 201] width 668 height 330
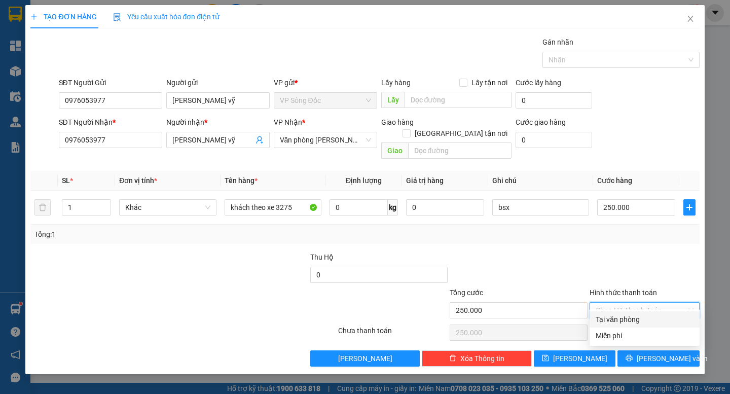
click at [625, 303] on input "Hình thức thanh toán" at bounding box center [640, 310] width 91 height 15
click at [624, 317] on div "Tại văn phòng" at bounding box center [644, 319] width 98 height 11
type input "0"
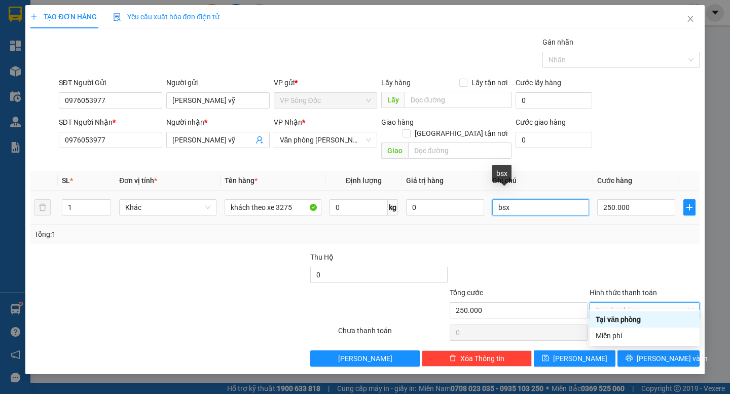
click at [518, 199] on input "bsx" at bounding box center [540, 207] width 97 height 16
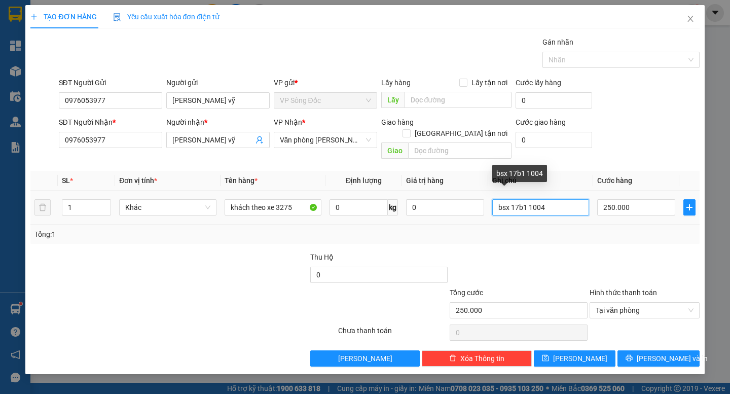
type input "bsx 17b1 10049"
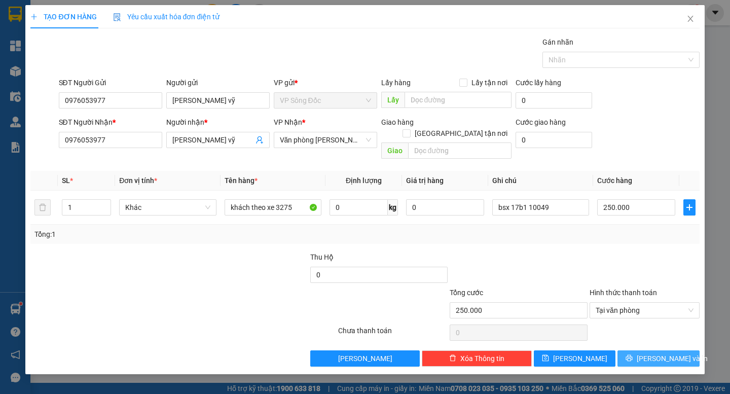
click at [665, 353] on span "[PERSON_NAME] và In" at bounding box center [672, 358] width 71 height 11
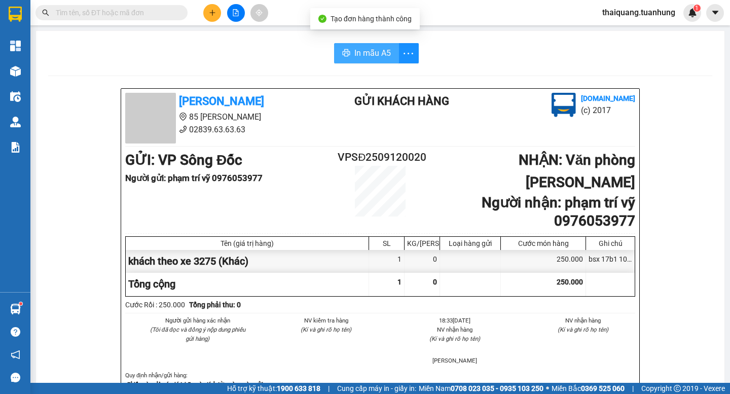
click at [365, 51] on span "In mẫu A5" at bounding box center [372, 53] width 36 height 13
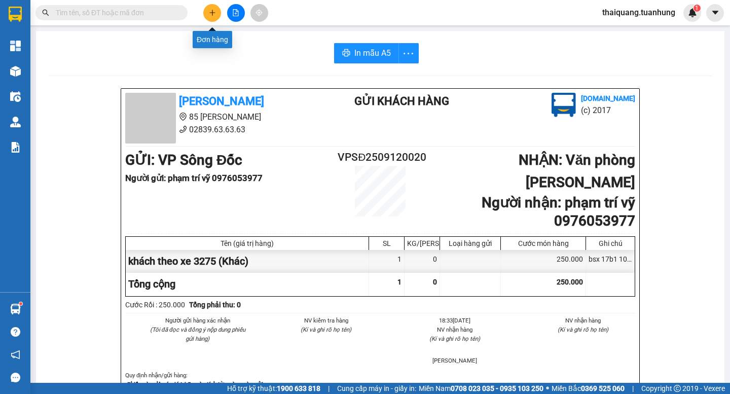
click at [205, 12] on button at bounding box center [212, 13] width 18 height 18
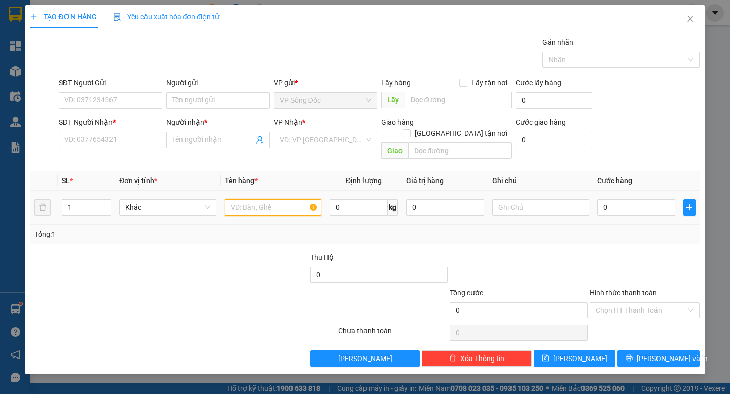
click at [244, 201] on input "text" at bounding box center [273, 207] width 97 height 16
click at [309, 136] on input "search" at bounding box center [322, 139] width 84 height 15
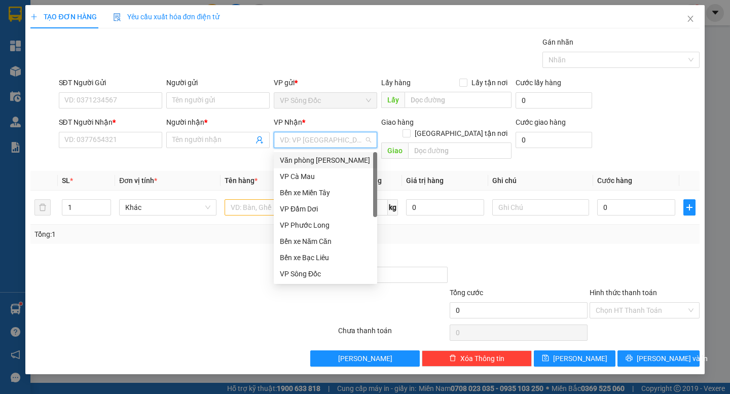
click at [315, 159] on div "Văn phòng [PERSON_NAME]" at bounding box center [325, 160] width 91 height 11
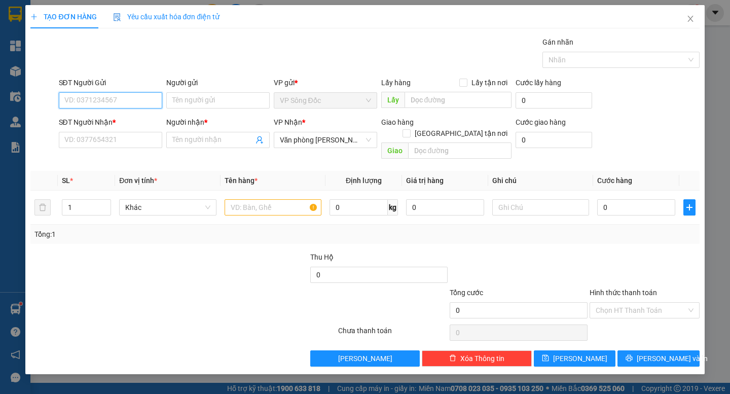
click at [118, 106] on input "SĐT Người Gửi" at bounding box center [110, 100] width 103 height 16
click at [134, 103] on input "SĐT Người Gửi" at bounding box center [110, 100] width 103 height 16
type input "0376267906"
click at [191, 99] on input "Người gửi" at bounding box center [217, 100] width 103 height 16
type input "d"
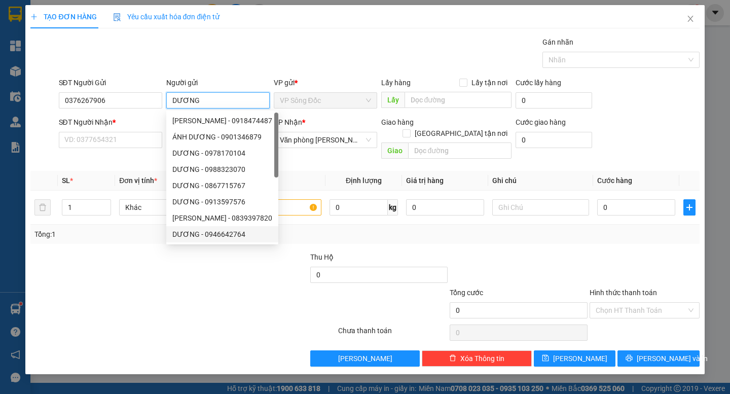
type input "DƯƠNG"
click at [198, 287] on div at bounding box center [127, 304] width 196 height 35
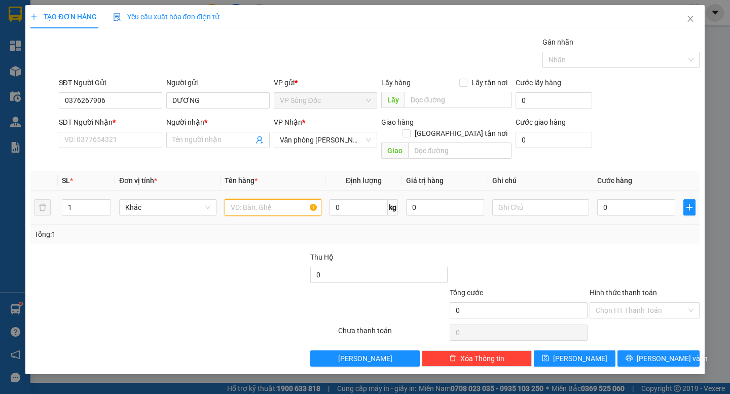
click at [254, 199] on input "text" at bounding box center [273, 207] width 97 height 16
type input "2 CẶP 1 THÙNG"
drag, startPoint x: 72, startPoint y: 201, endPoint x: 56, endPoint y: 205, distance: 16.2
click at [56, 205] on tr "1 Khác 2 CẶP 1 THÙNG 0 kg 0 0" at bounding box center [364, 208] width 668 height 34
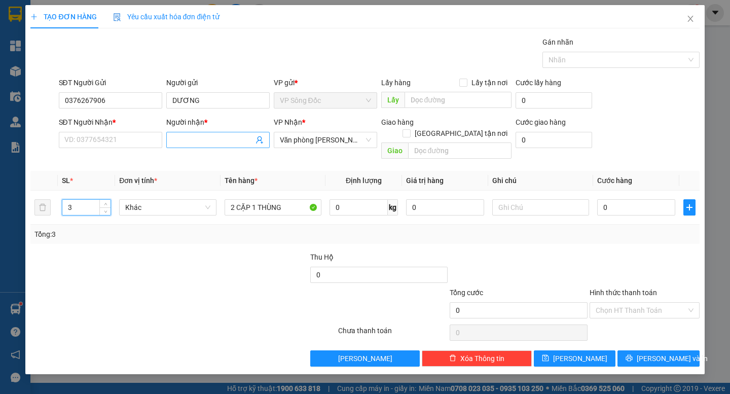
type input "3"
click at [192, 141] on input "Người nhận *" at bounding box center [212, 139] width 81 height 11
type input "CTY MEKOM"
click at [87, 141] on input "SĐT Người Nhận *" at bounding box center [110, 140] width 103 height 16
click at [222, 141] on input "CTY MEKOM" at bounding box center [212, 139] width 81 height 11
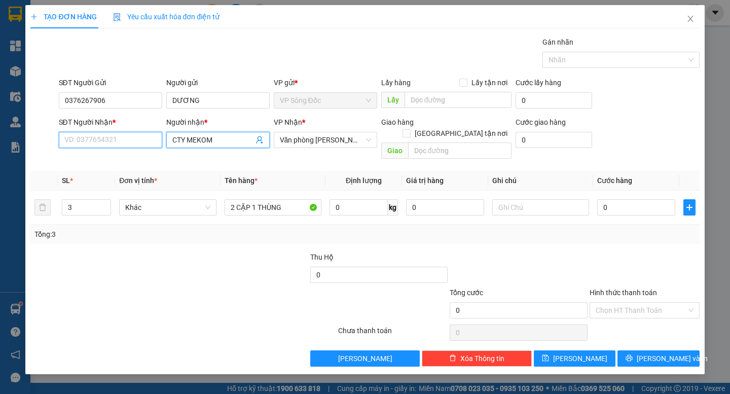
click at [125, 144] on input "SĐT Người Nhận *" at bounding box center [110, 140] width 103 height 16
type input "02862913636"
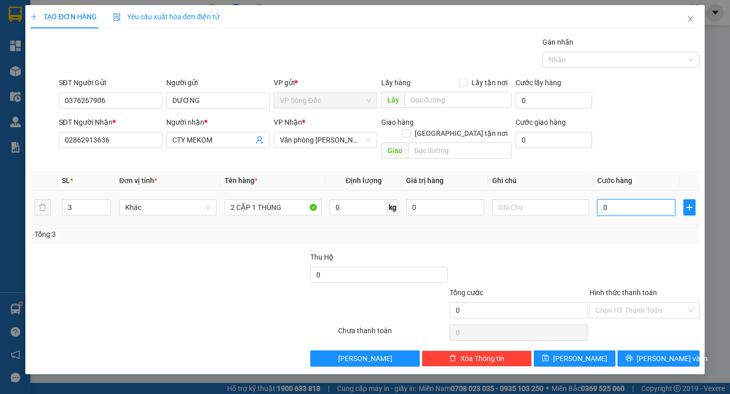
click at [628, 200] on input "0" at bounding box center [636, 207] width 78 height 16
type input "8"
type input "80"
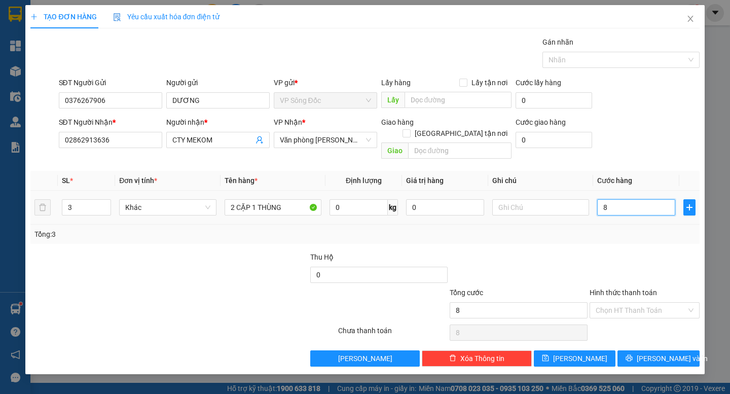
type input "80"
type input "80.000"
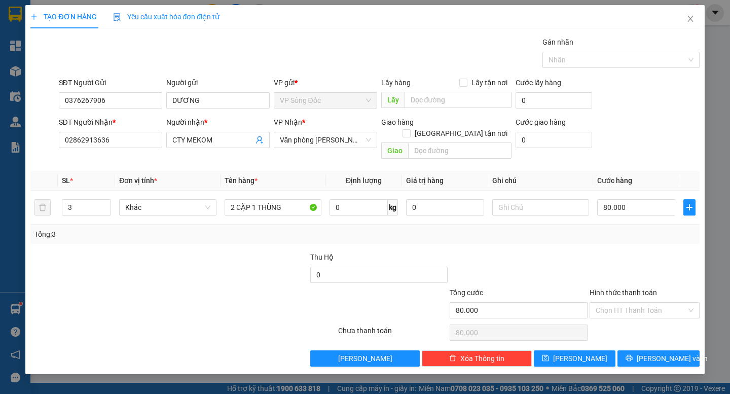
click at [166, 287] on div at bounding box center [127, 304] width 196 height 35
drag, startPoint x: 83, startPoint y: 142, endPoint x: 20, endPoint y: 157, distance: 65.1
click at [20, 157] on div "TẠO ĐƠN HÀNG Yêu cầu xuất hóa đơn điện tử Transit Pickup Surcharge Ids Transit …" at bounding box center [365, 197] width 730 height 394
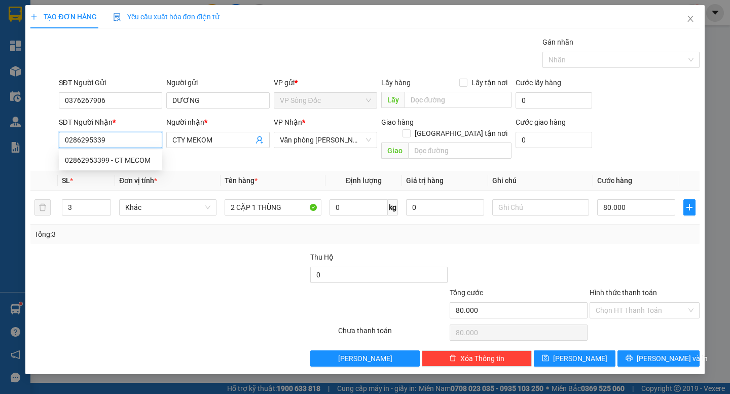
type input "02862953399"
click at [162, 270] on div at bounding box center [99, 268] width 140 height 35
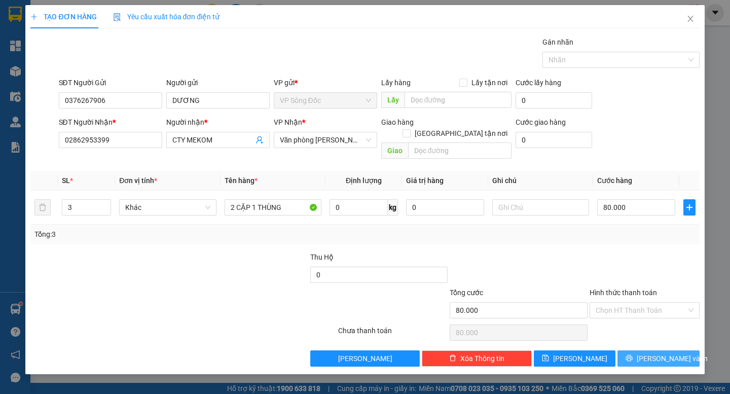
click at [659, 353] on span "[PERSON_NAME] và In" at bounding box center [672, 358] width 71 height 11
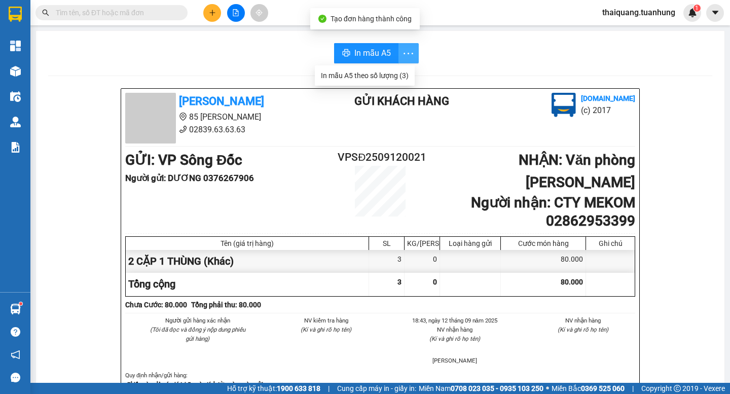
click at [411, 56] on icon "more" at bounding box center [408, 53] width 13 height 13
click at [392, 79] on div "In mẫu A5 theo số lượng (3)" at bounding box center [365, 75] width 88 height 11
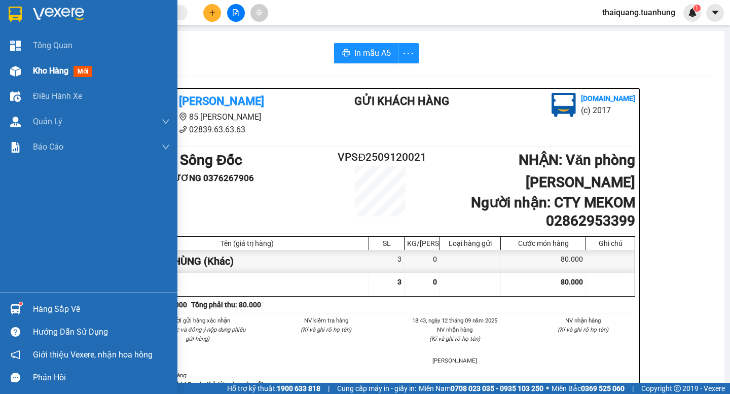
click at [33, 65] on div "Kho hàng mới" at bounding box center [88, 70] width 177 height 25
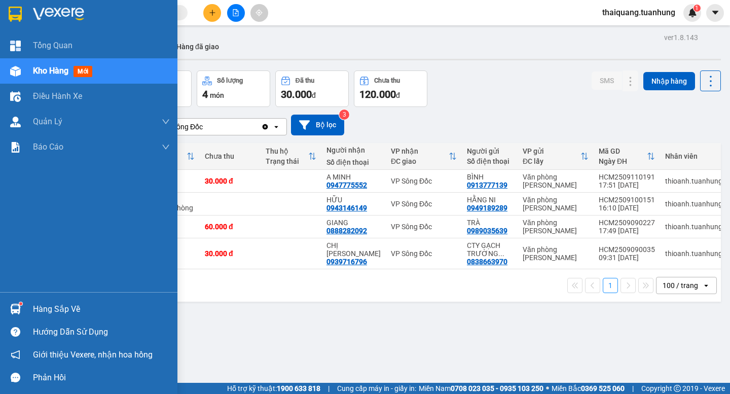
click at [43, 308] on div "Hàng sắp về" at bounding box center [101, 309] width 137 height 15
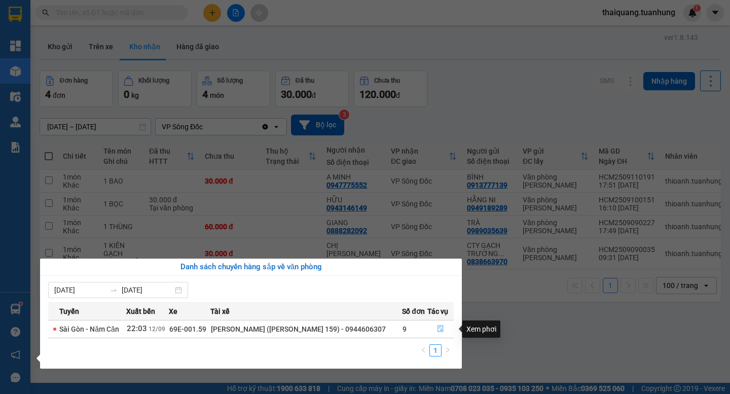
click at [440, 331] on icon "file-done" at bounding box center [440, 328] width 7 height 7
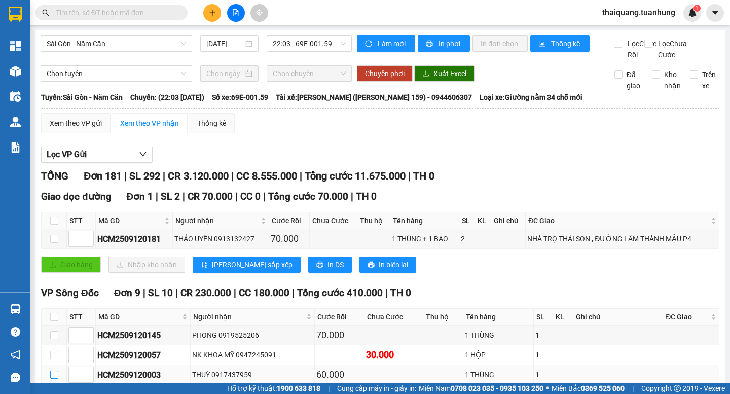
click at [56, 370] on input "checkbox" at bounding box center [54, 374] width 8 height 8
checkbox input "true"
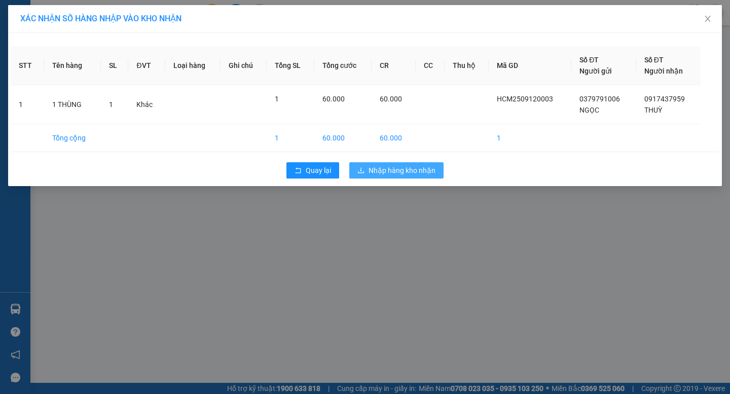
click at [402, 171] on span "Nhập hàng kho nhận" at bounding box center [401, 170] width 67 height 11
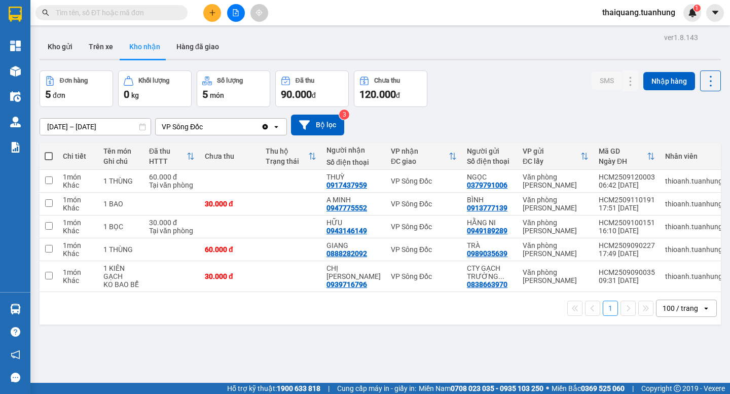
click at [210, 12] on icon "plus" at bounding box center [212, 12] width 7 height 7
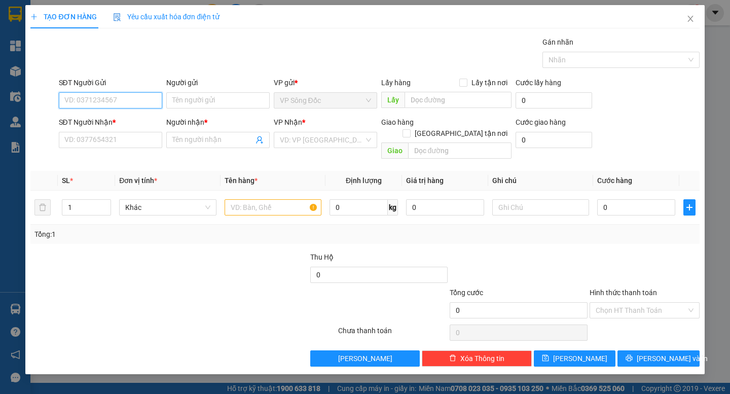
click at [125, 101] on input "SĐT Người Gửi" at bounding box center [110, 100] width 103 height 16
click at [96, 100] on input "SĐT Người Gửi" at bounding box center [110, 100] width 103 height 16
type input "0918323609"
click at [128, 121] on div "0918323609 - THẦY AN" at bounding box center [110, 120] width 91 height 11
type input "THẦY AN"
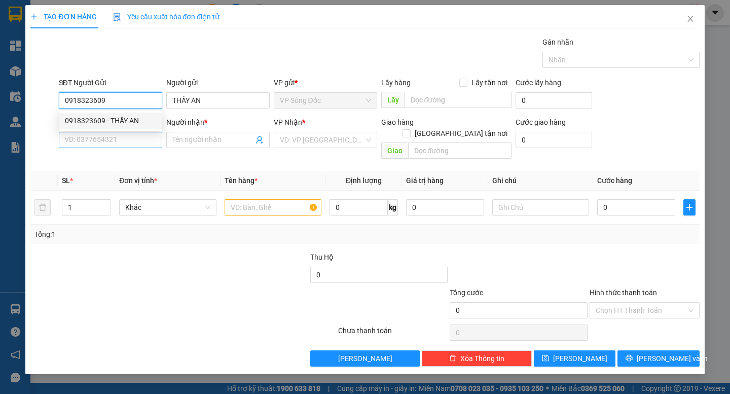
type input "0918323609"
click at [126, 137] on input "SĐT Người Nhận *" at bounding box center [110, 140] width 103 height 16
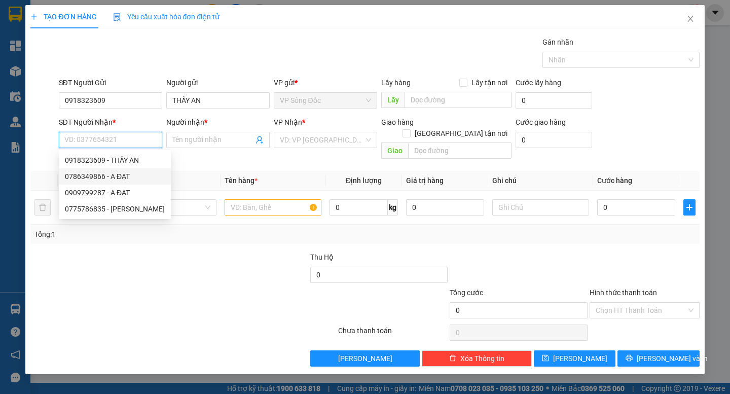
click at [101, 174] on div "0786349866 - A ĐẠT" at bounding box center [115, 176] width 100 height 11
type input "0786349866"
type input "A ĐẠT"
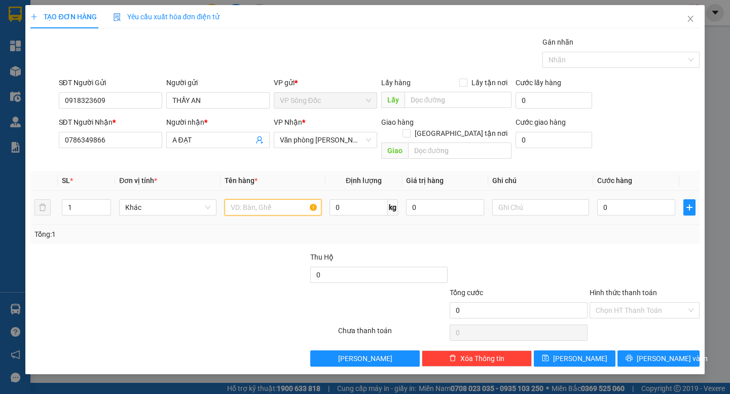
click at [265, 199] on input "text" at bounding box center [273, 207] width 97 height 16
type input "THÙNG"
click at [618, 199] on input "0" at bounding box center [636, 207] width 78 height 16
type input "4"
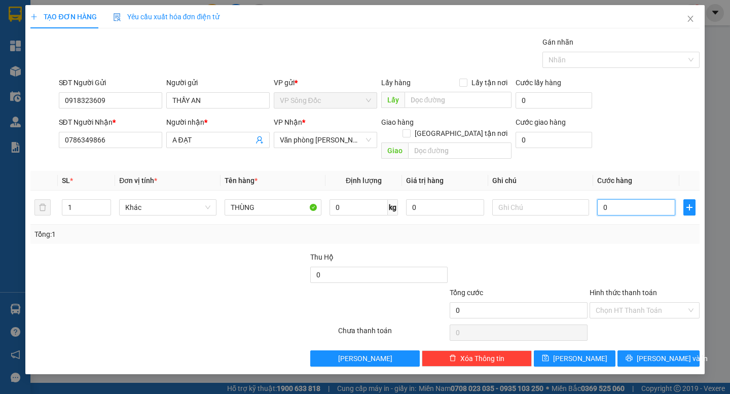
type input "4"
type input "40"
type input "40.000"
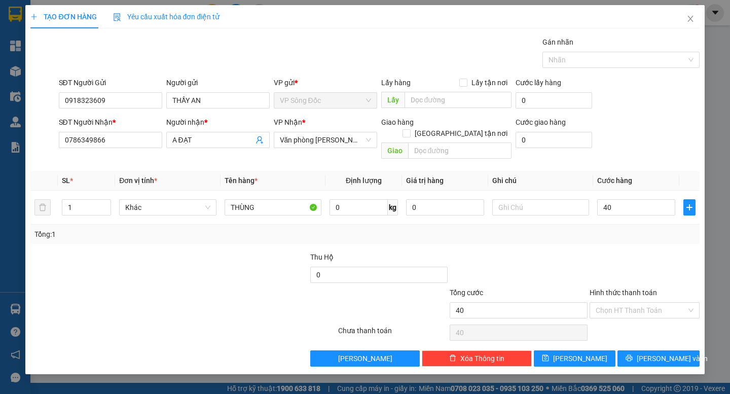
type input "40.000"
click at [637, 231] on div "Tổng: 1" at bounding box center [364, 234] width 668 height 19
click at [643, 303] on input "Hình thức thanh toán" at bounding box center [640, 310] width 91 height 15
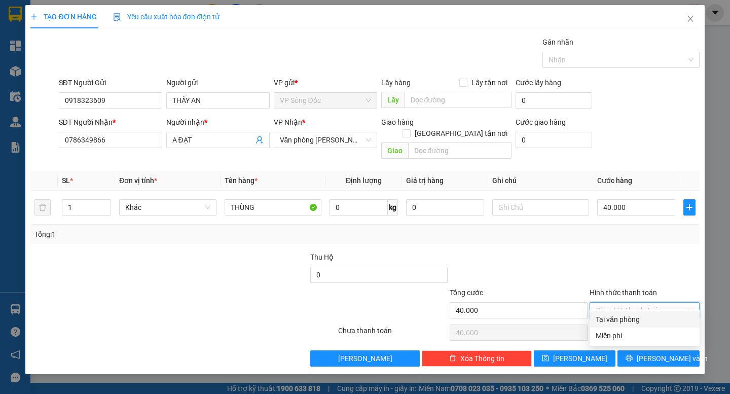
click at [626, 319] on div "Tại văn phòng" at bounding box center [644, 319] width 98 height 11
type input "0"
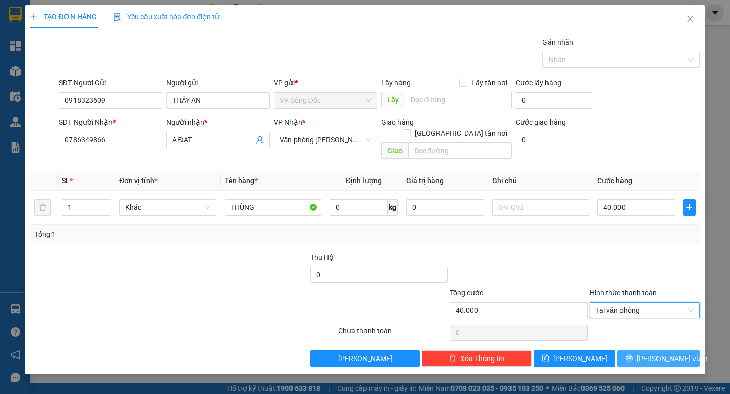
click at [646, 350] on button "[PERSON_NAME] và In" at bounding box center [658, 358] width 82 height 16
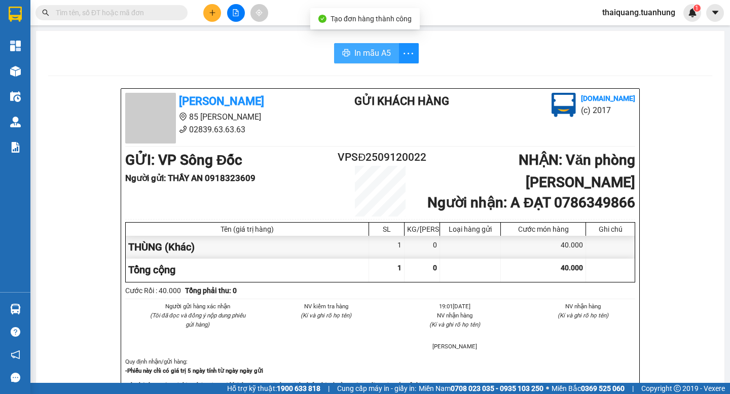
click at [383, 46] on button "In mẫu A5" at bounding box center [366, 53] width 65 height 20
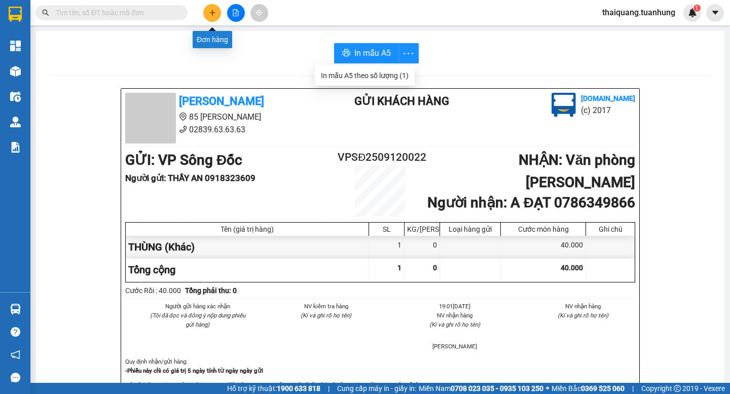
click at [210, 16] on button at bounding box center [212, 13] width 18 height 18
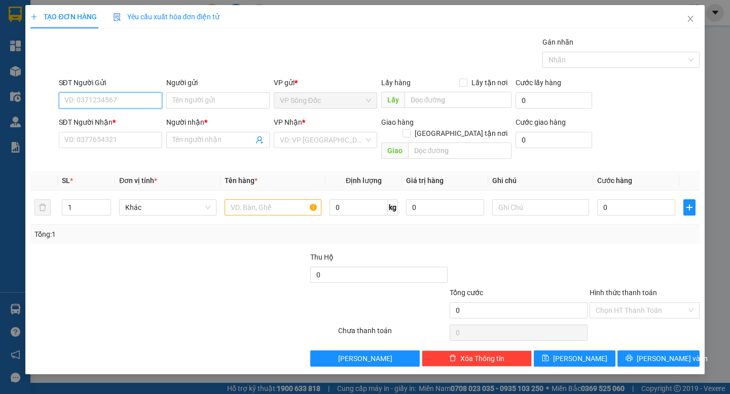
click at [123, 95] on input "SĐT Người Gửi" at bounding box center [110, 100] width 103 height 16
type input "0911154685"
click at [129, 122] on div "0911154685 - [PERSON_NAME]" at bounding box center [115, 120] width 100 height 11
type input "C THẢO"
type input "0911154685"
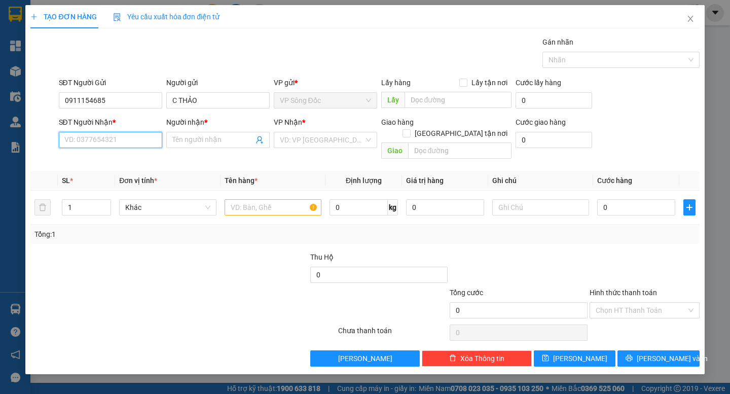
click at [134, 143] on input "SĐT Người Nhận *" at bounding box center [110, 140] width 103 height 16
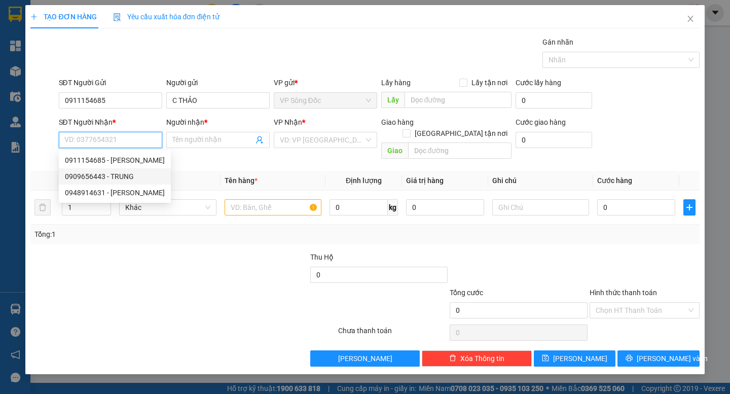
click at [126, 171] on div "0909656443 - TRUNG" at bounding box center [115, 176] width 100 height 11
type input "0909656443"
type input "TRUNG"
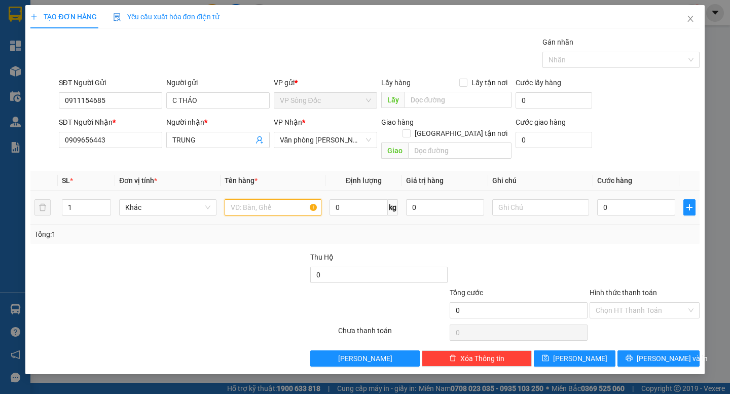
click at [245, 199] on input "text" at bounding box center [273, 207] width 97 height 16
type input "KIỆN"
click at [615, 199] on input "0" at bounding box center [636, 207] width 78 height 16
type input "4"
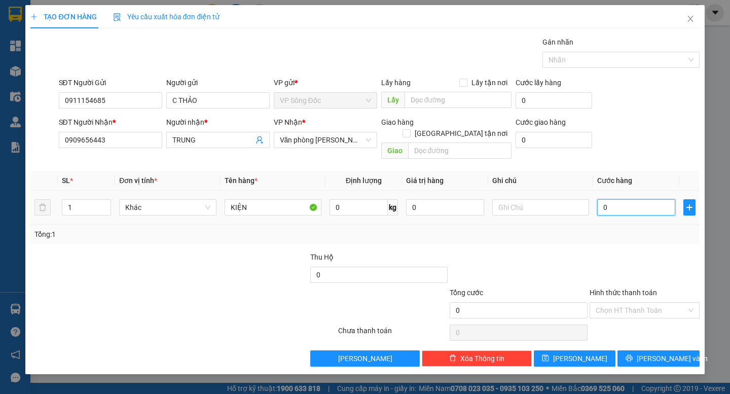
type input "4"
type input "40"
type input "40.000"
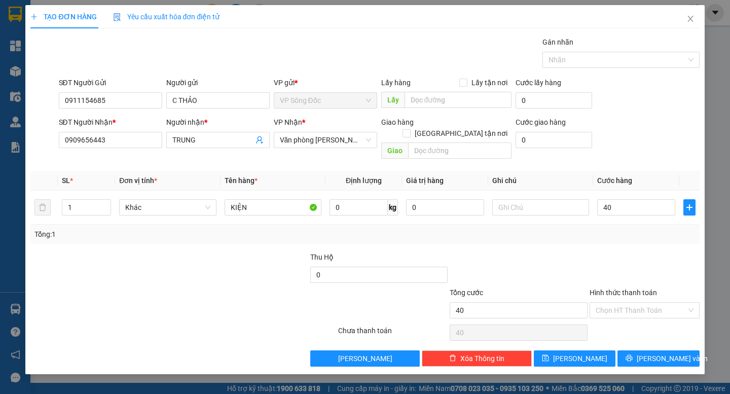
type input "40.000"
click at [617, 229] on div "Tổng: 1" at bounding box center [364, 234] width 660 height 11
click at [646, 303] on input "Hình thức thanh toán" at bounding box center [640, 310] width 91 height 15
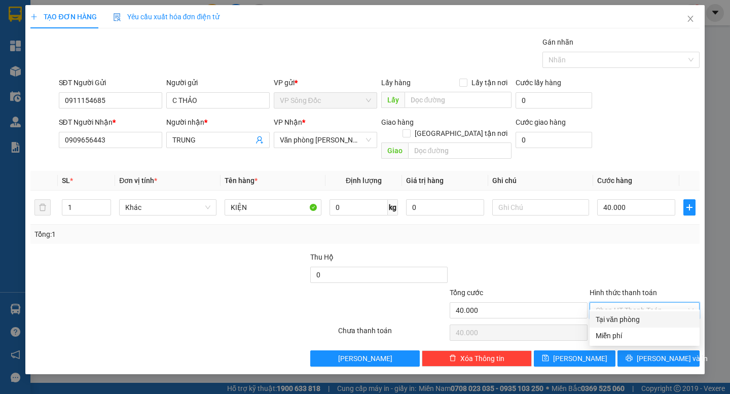
click at [632, 320] on div "Tại văn phòng" at bounding box center [644, 319] width 98 height 11
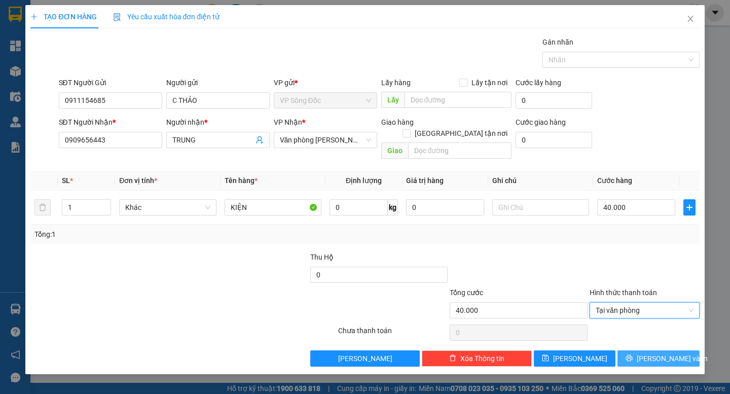
click at [666, 353] on span "[PERSON_NAME] và In" at bounding box center [672, 358] width 71 height 11
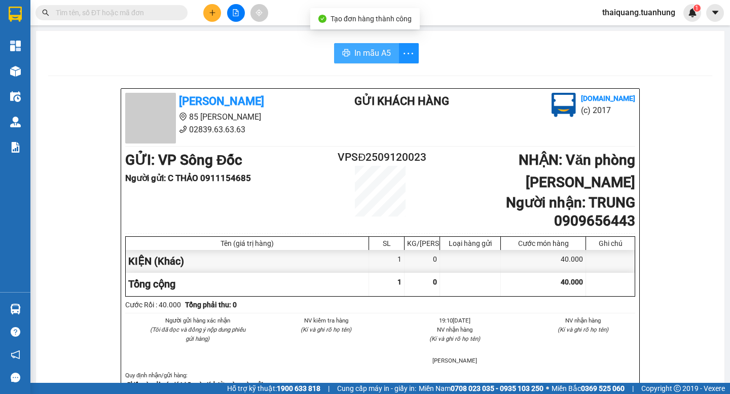
click at [377, 58] on span "In mẫu A5" at bounding box center [372, 53] width 36 height 13
